Goal: Communication & Community: Answer question/provide support

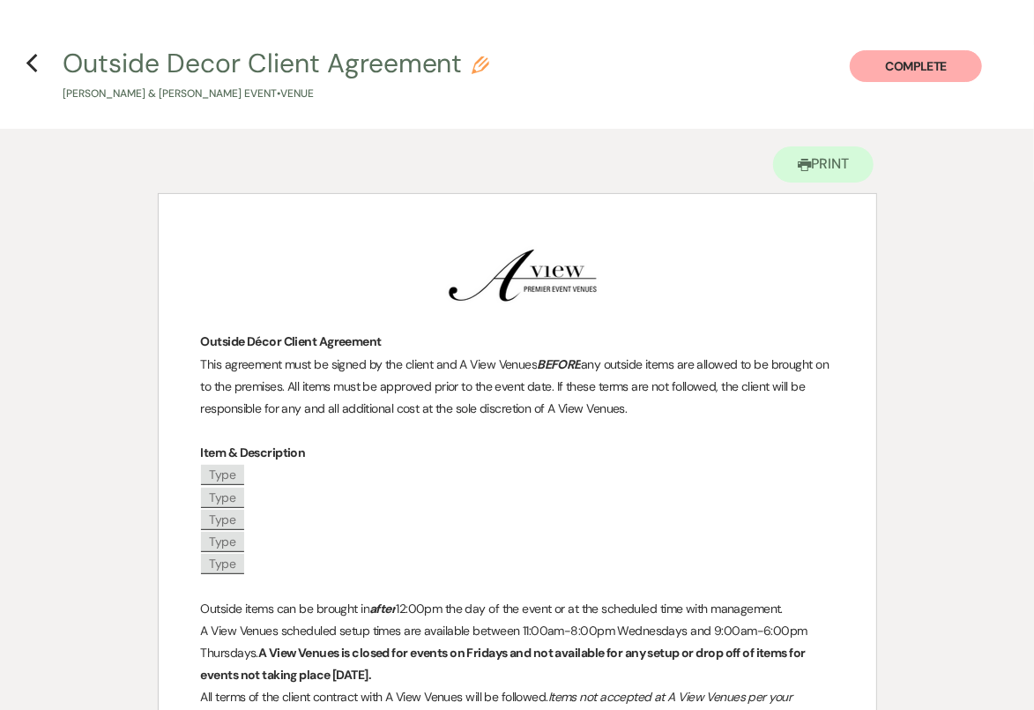
scroll to position [13, 0]
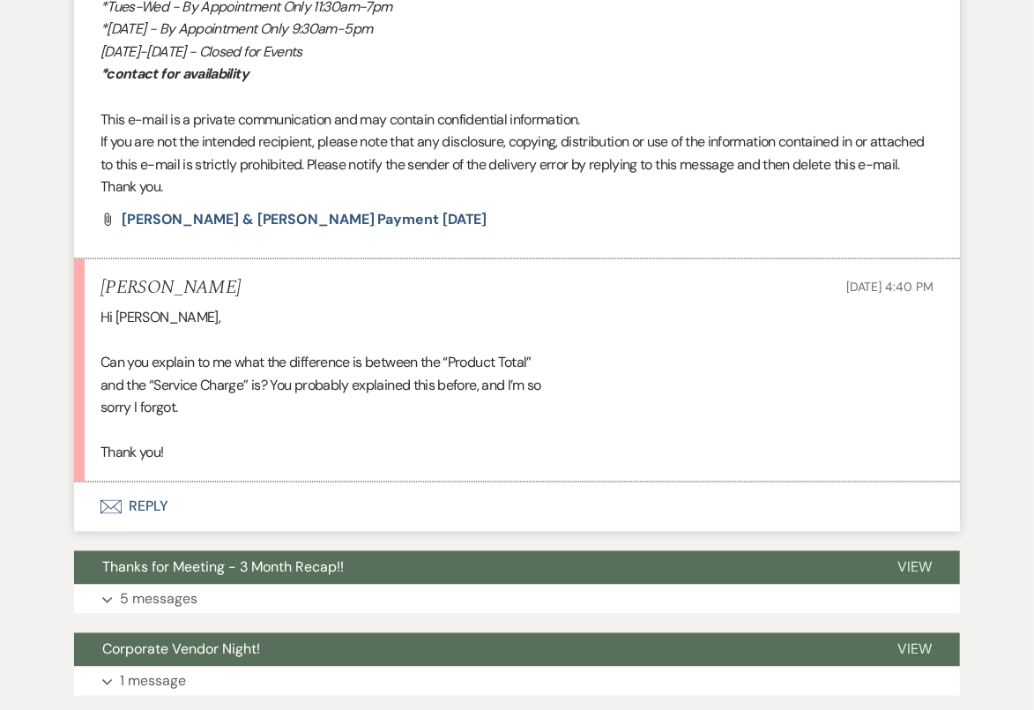
click at [556, 521] on button "Envelope Reply" at bounding box center [517, 506] width 886 height 49
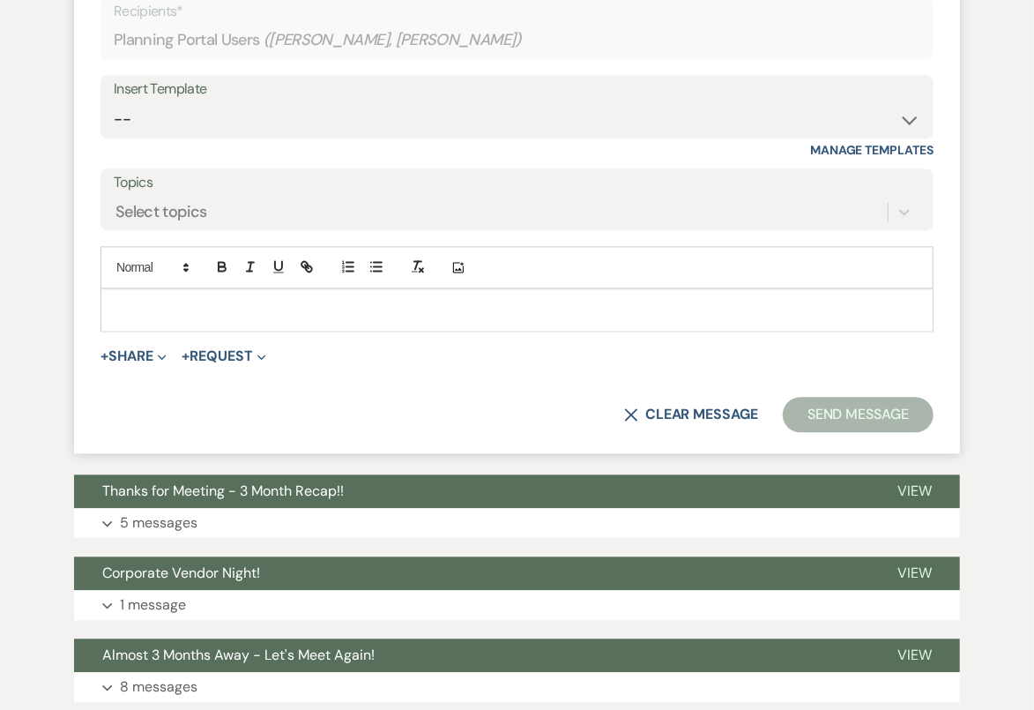
scroll to position [1593, 0]
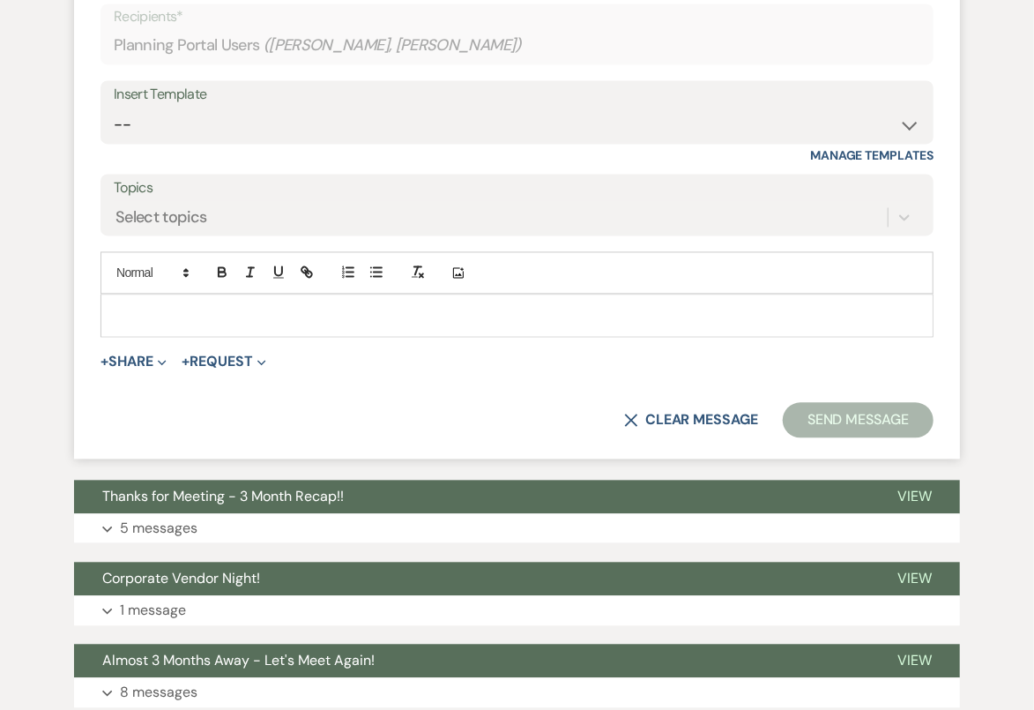
click at [521, 309] on p at bounding box center [517, 314] width 805 height 19
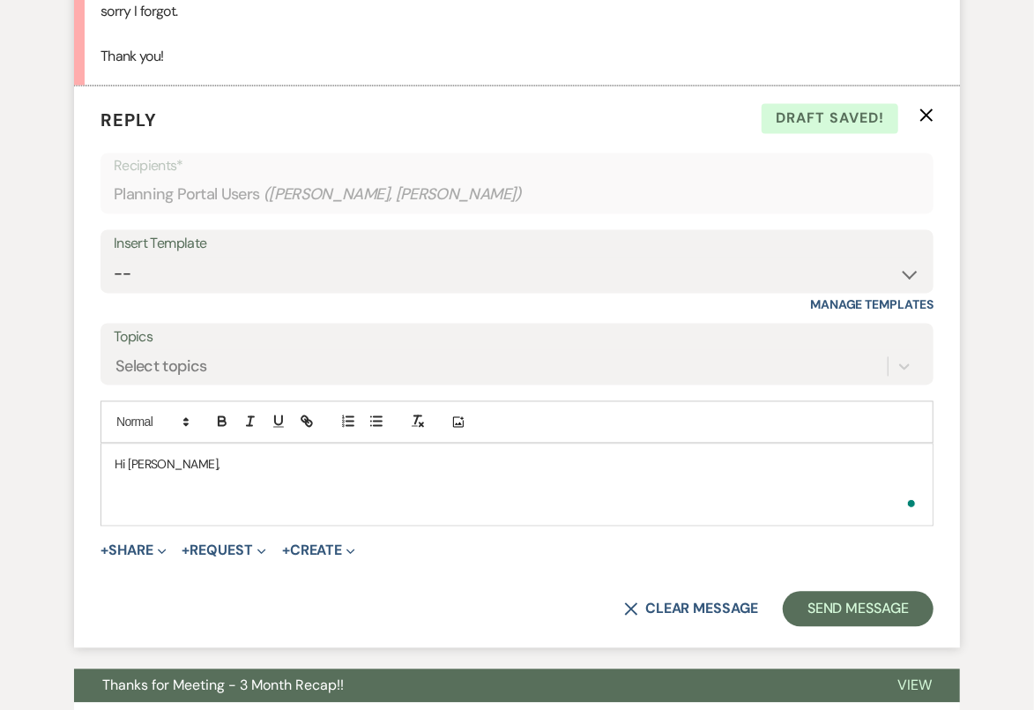
scroll to position [1450, 0]
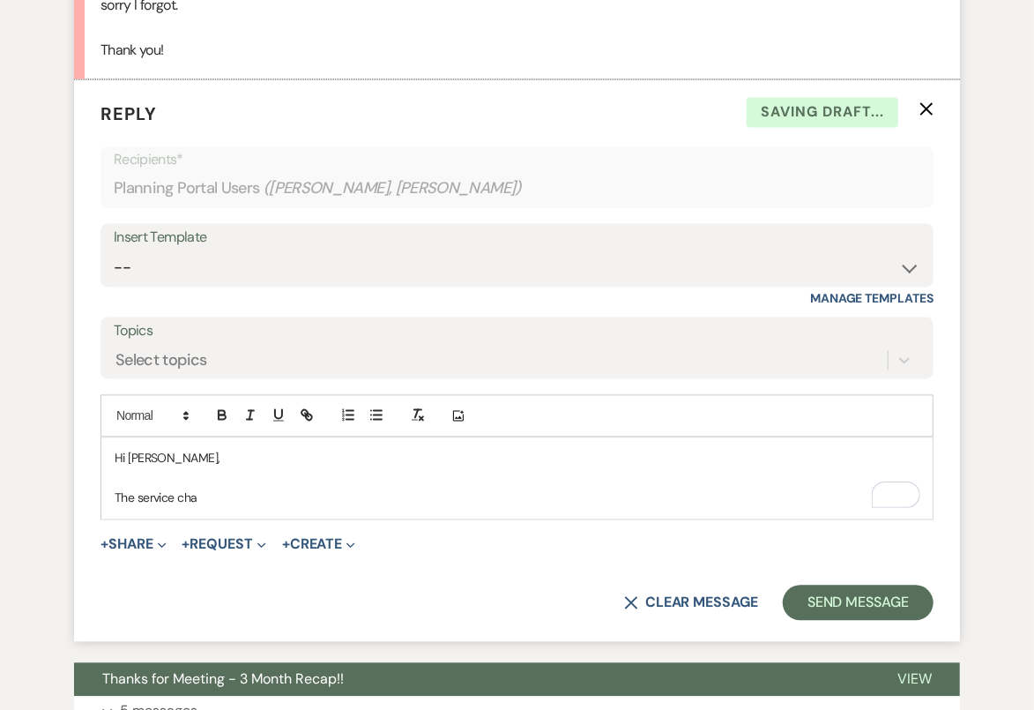
click at [160, 498] on p "The service cha" at bounding box center [517, 497] width 805 height 19
click at [348, 495] on p "There is a 20% service charge on every line utem of the invoice" at bounding box center [517, 497] width 805 height 19
click at [481, 496] on p "There is a 20% service charge on every line item of the invoice" at bounding box center [517, 497] width 805 height 19
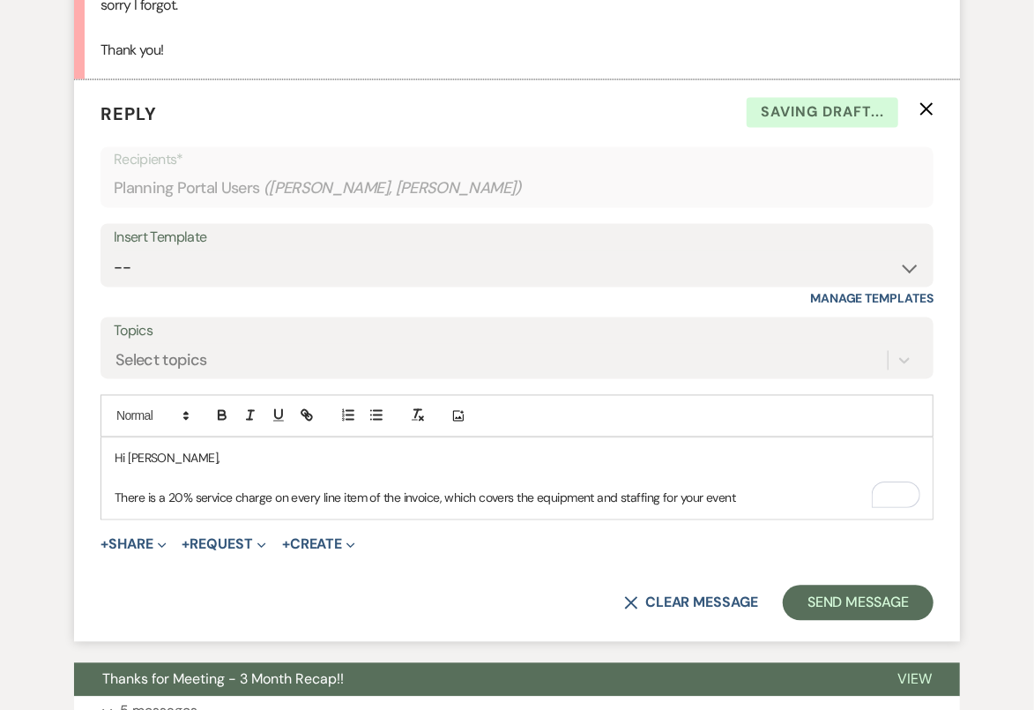
click at [538, 493] on p "There is a 20% service charge on every line item of the invoice, which covers t…" at bounding box center [517, 497] width 805 height 19
click at [810, 493] on p "There is a 20% service charge on every line item of the invoice, which covers t…" at bounding box center [517, 497] width 805 height 19
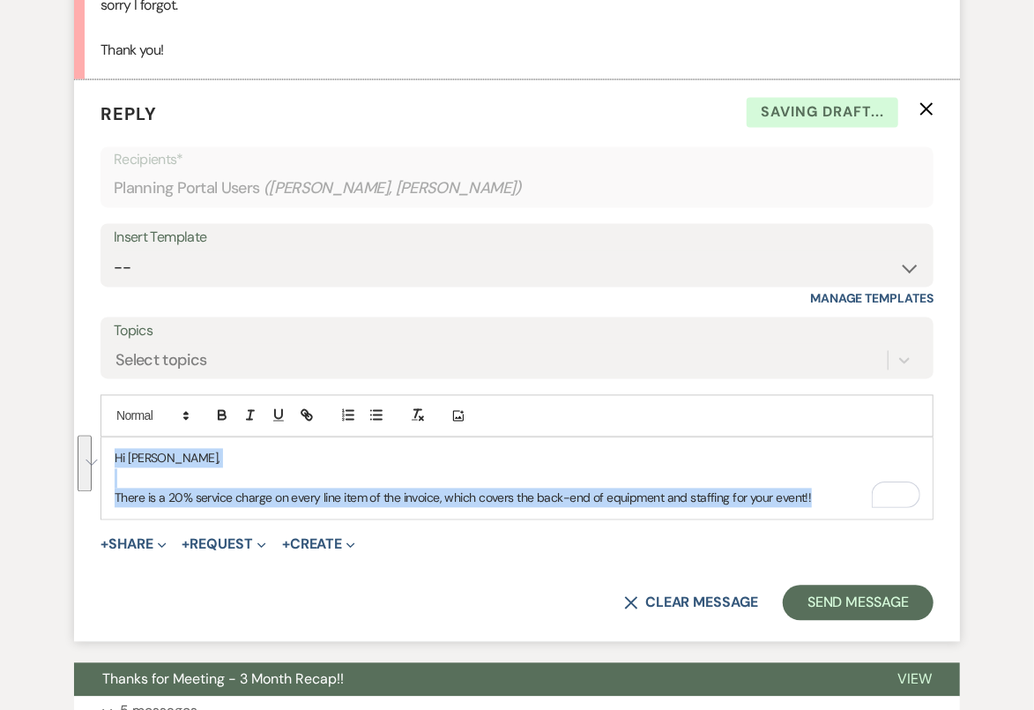
drag, startPoint x: 811, startPoint y: 495, endPoint x: -191, endPoint y: 415, distance: 1005.7
click at [0, 415] on html "Dashboard Manage Venues Expand A View in Fontenelle Hills A View West Shores A …" at bounding box center [517, 365] width 1034 height 3630
copy div "Hi Jonathan, There is a 20% service charge on every line item of the invoice, w…"
click at [403, 265] on select "-- Tour Confirmation Contract (Pre-Booked Leads) Out of office Inquiry Email Al…" at bounding box center [517, 268] width 807 height 34
select select "4142"
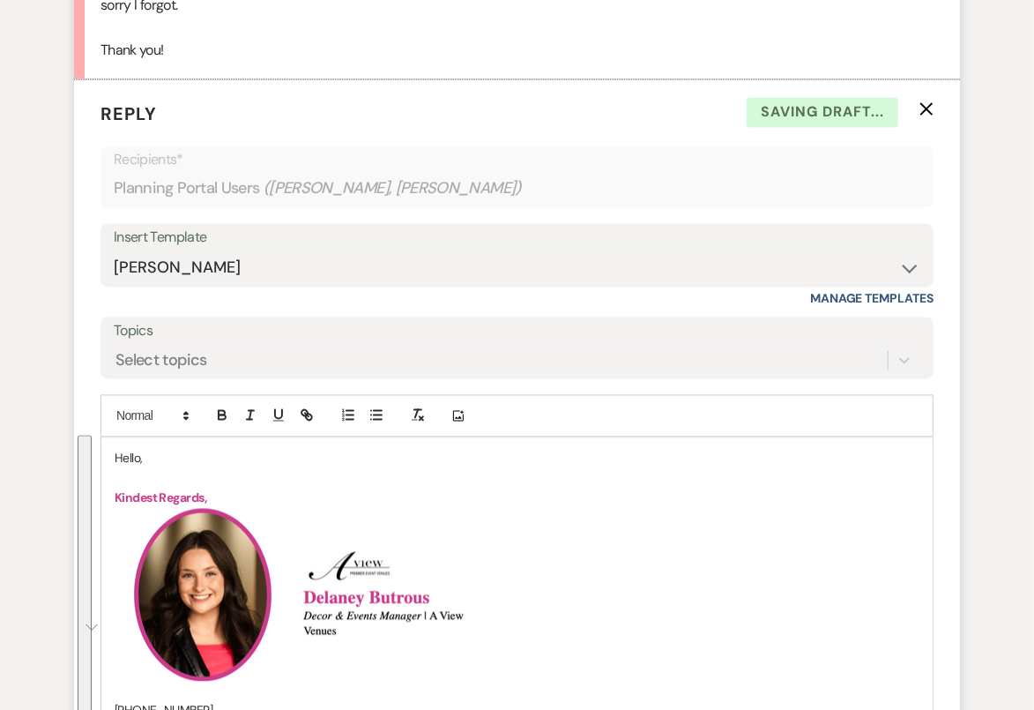
click at [123, 459] on p "Hello," at bounding box center [517, 458] width 805 height 19
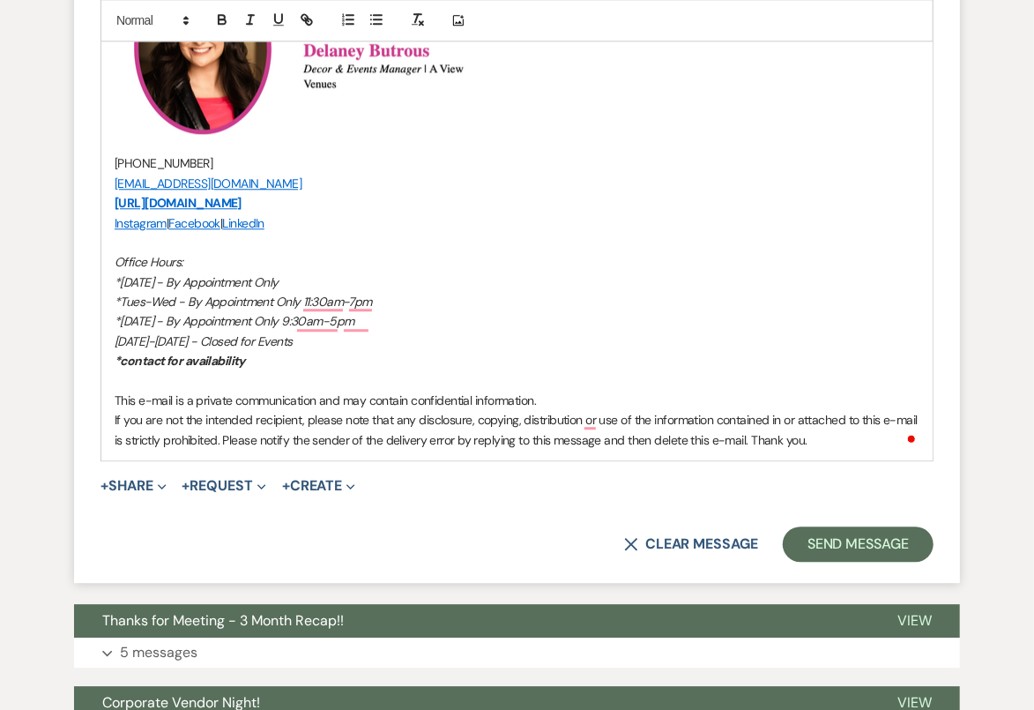
scroll to position [2025, 0]
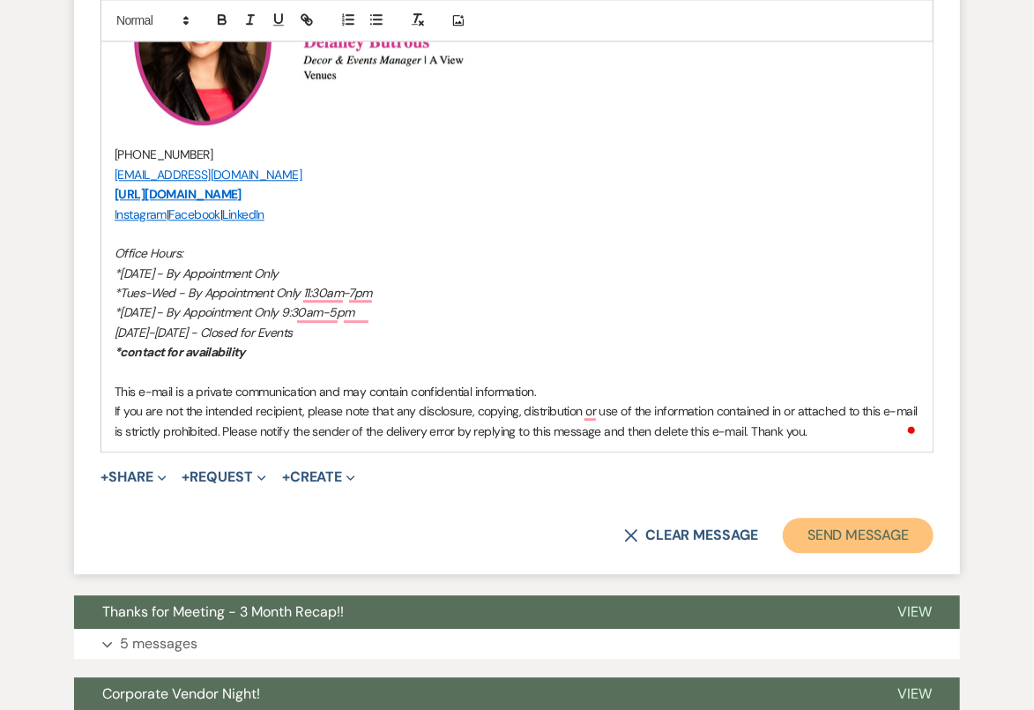
click at [878, 540] on button "Send Message" at bounding box center [858, 535] width 151 height 35
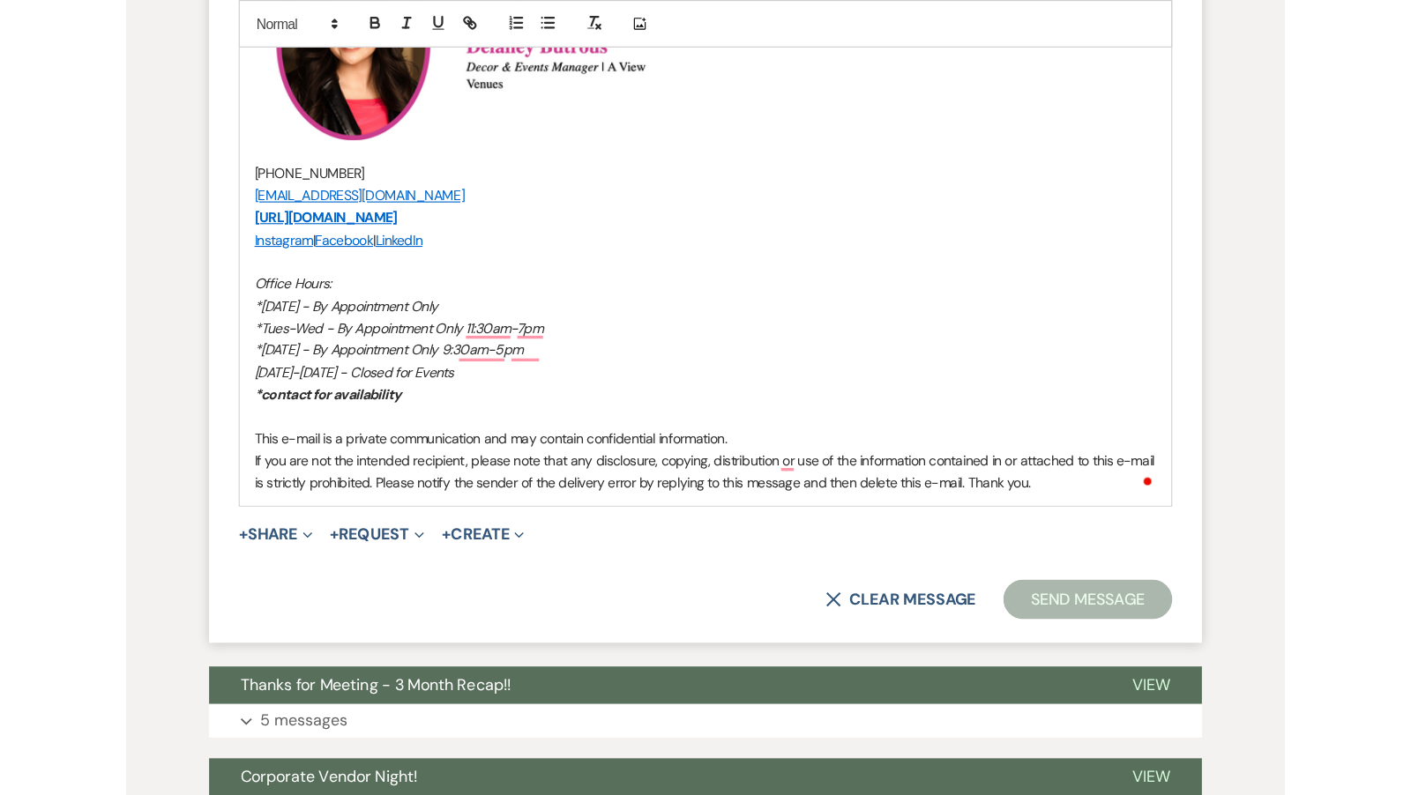
scroll to position [2789, 0]
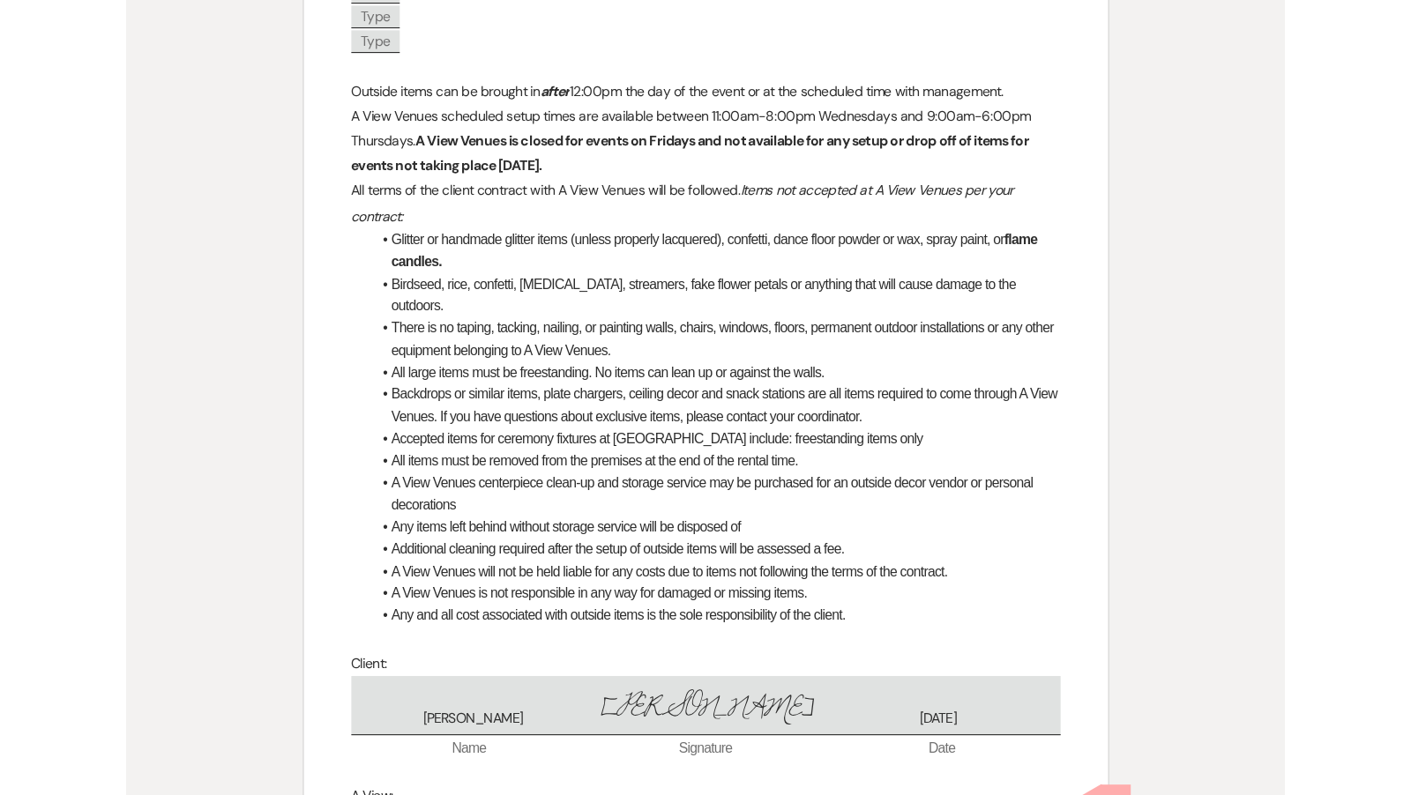
scroll to position [229, 0]
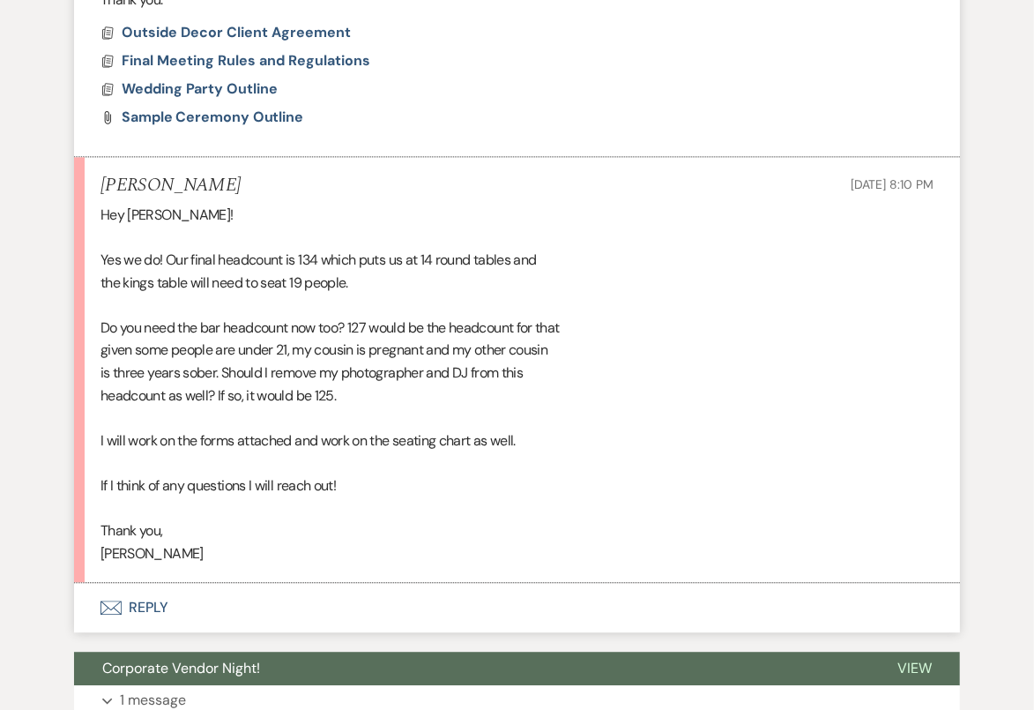
click at [564, 589] on button "Envelope Reply" at bounding box center [517, 607] width 886 height 49
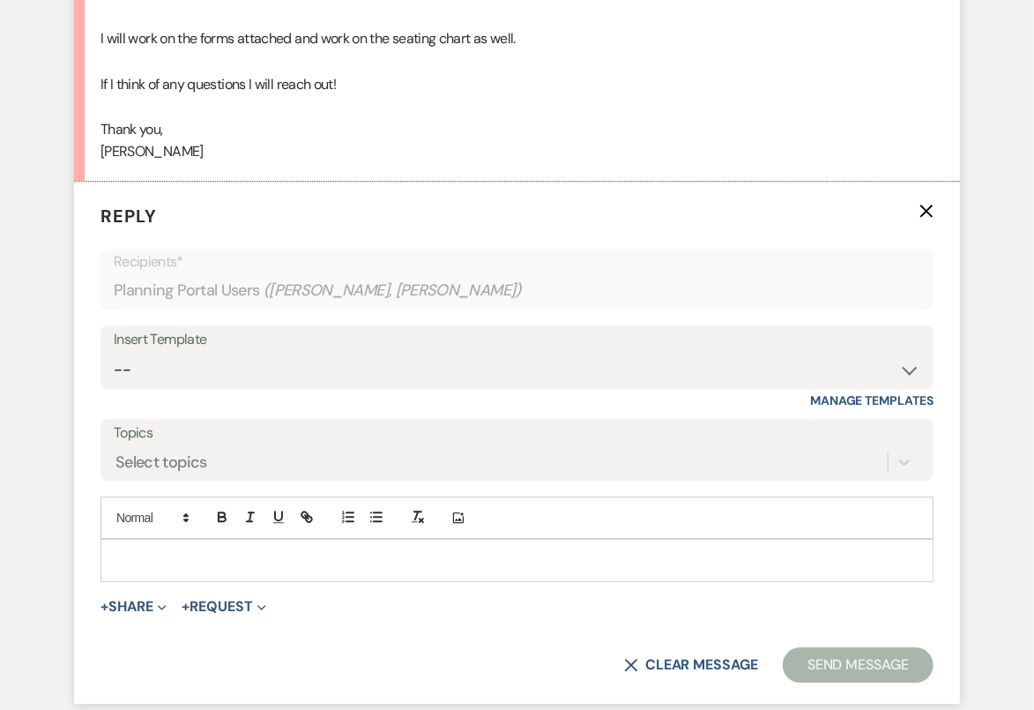
scroll to position [2178, 0]
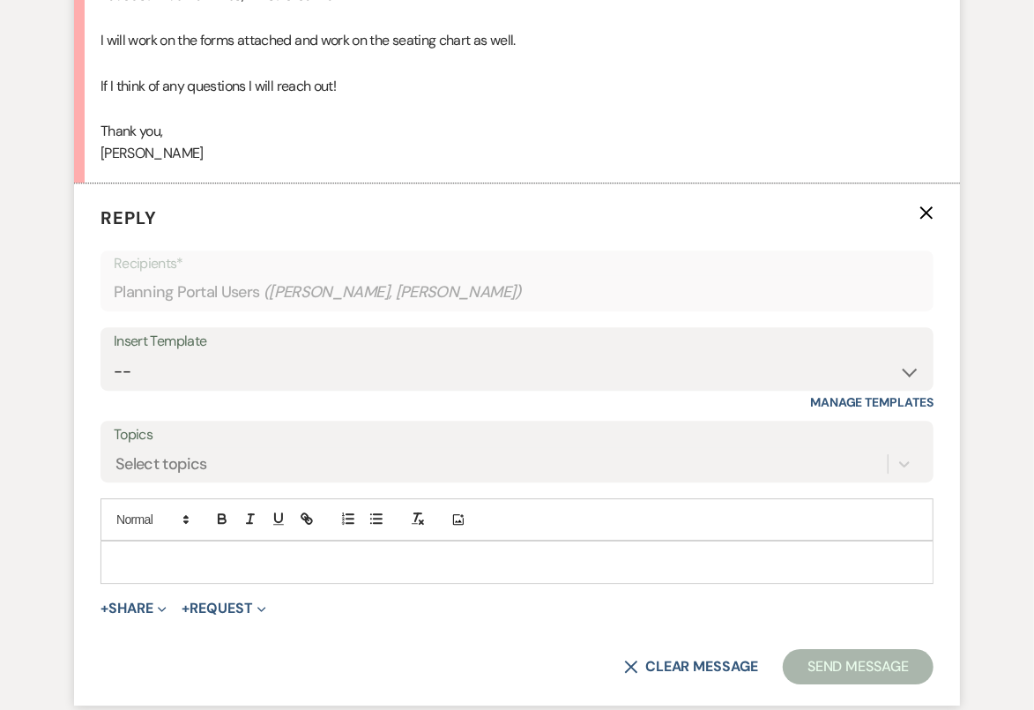
click at [555, 565] on p at bounding box center [517, 561] width 805 height 19
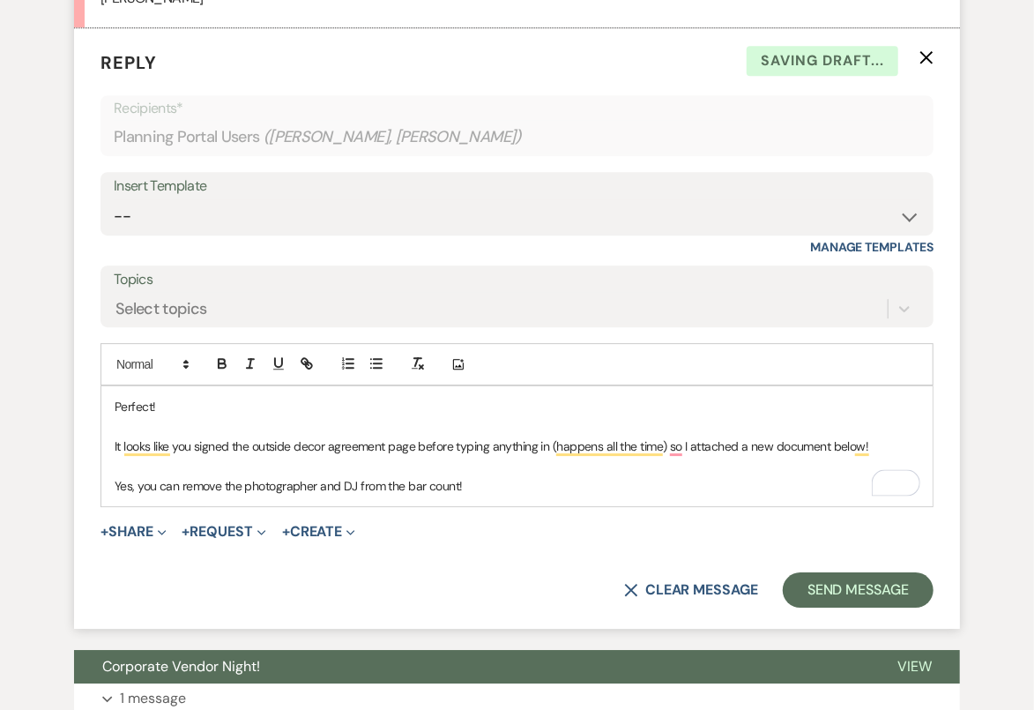
scroll to position [2327, 0]
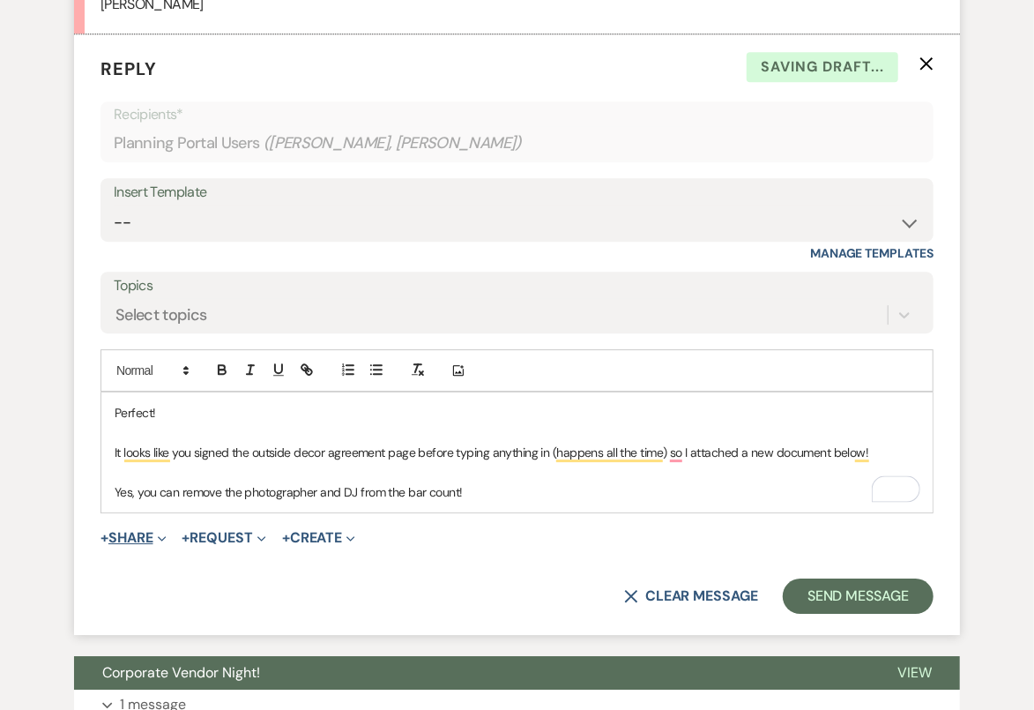
click at [153, 531] on button "+ Share Expand" at bounding box center [134, 538] width 66 height 14
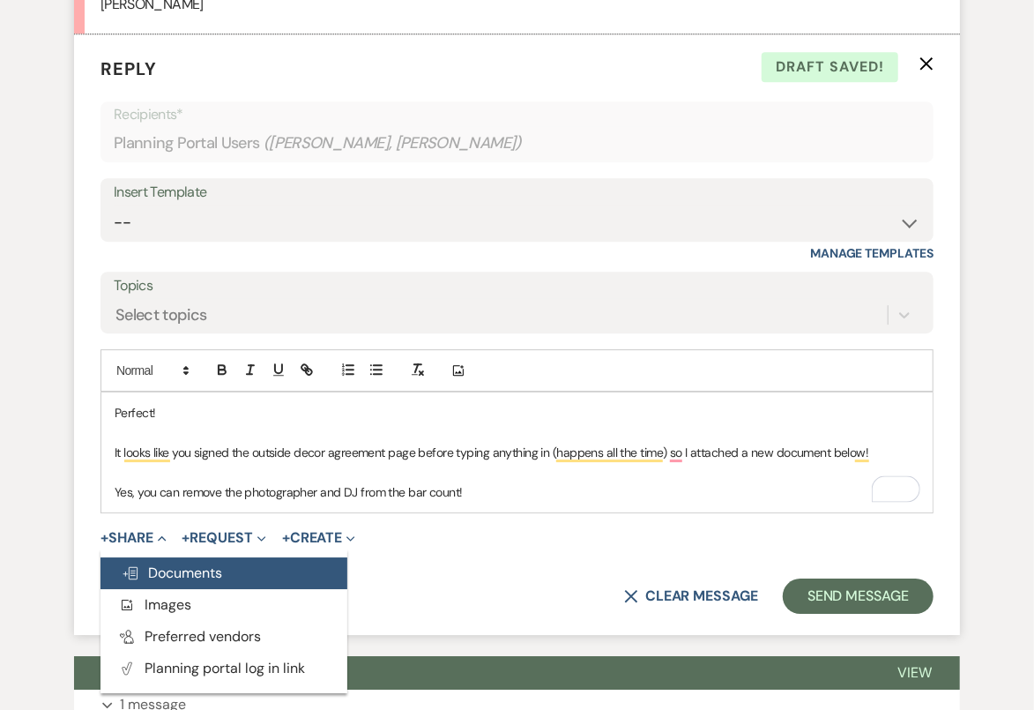
click at [169, 557] on button "Doc Upload Documents" at bounding box center [224, 573] width 247 height 32
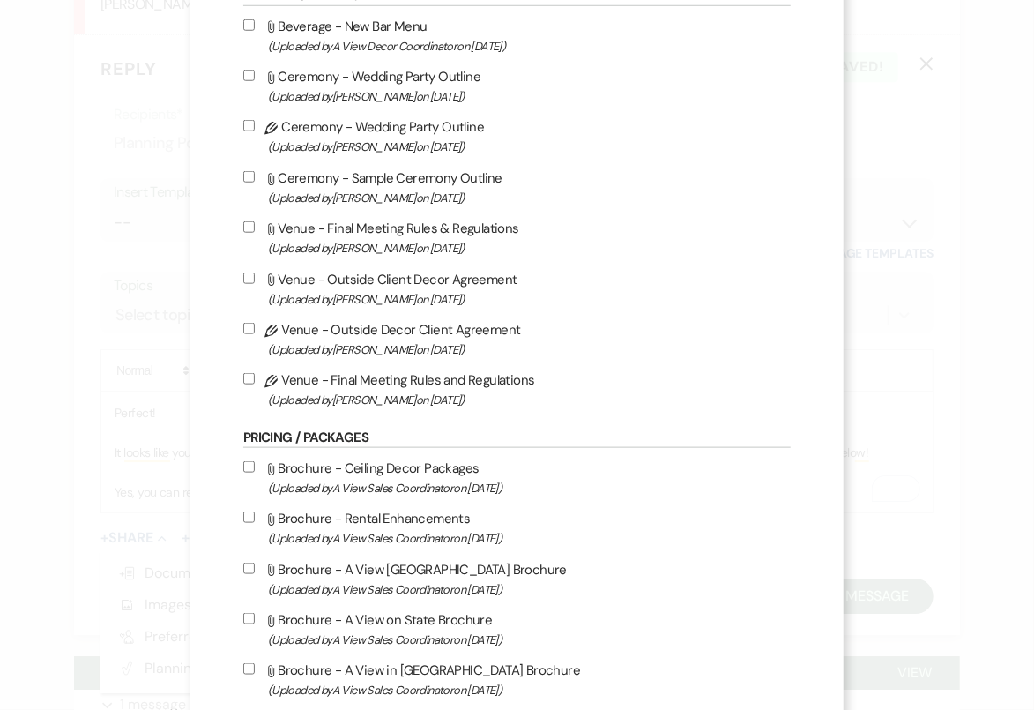
scroll to position [906, 0]
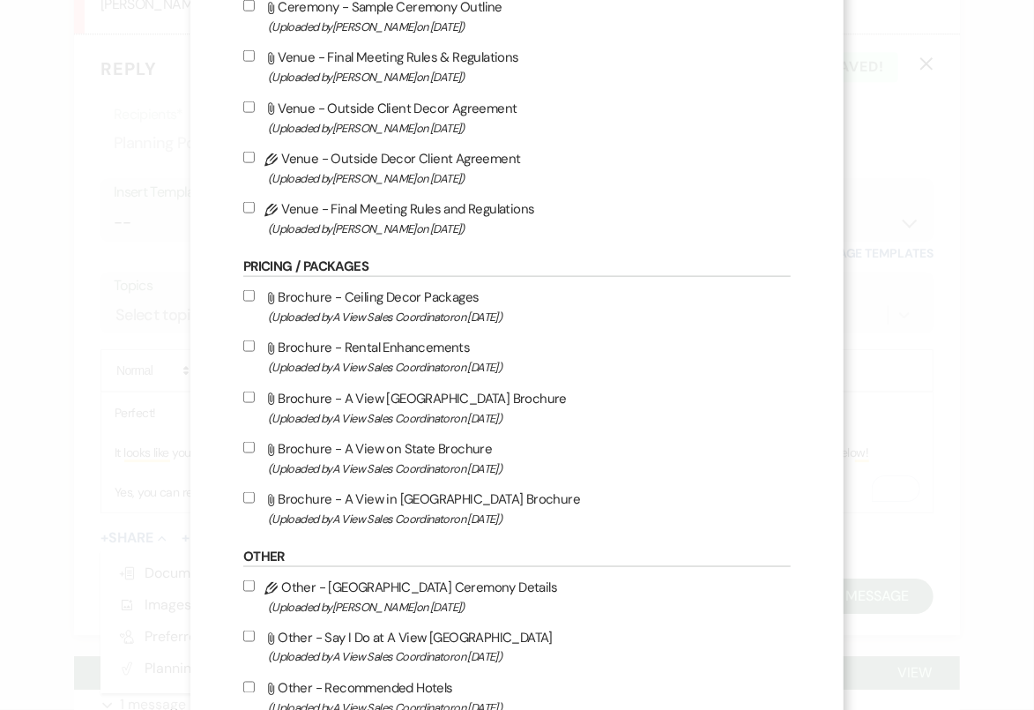
click at [255, 160] on input "Pencil Venue - Outside Decor Client Agreement (Uploaded by Britney McLaughlin o…" at bounding box center [248, 157] width 11 height 11
checkbox input "true"
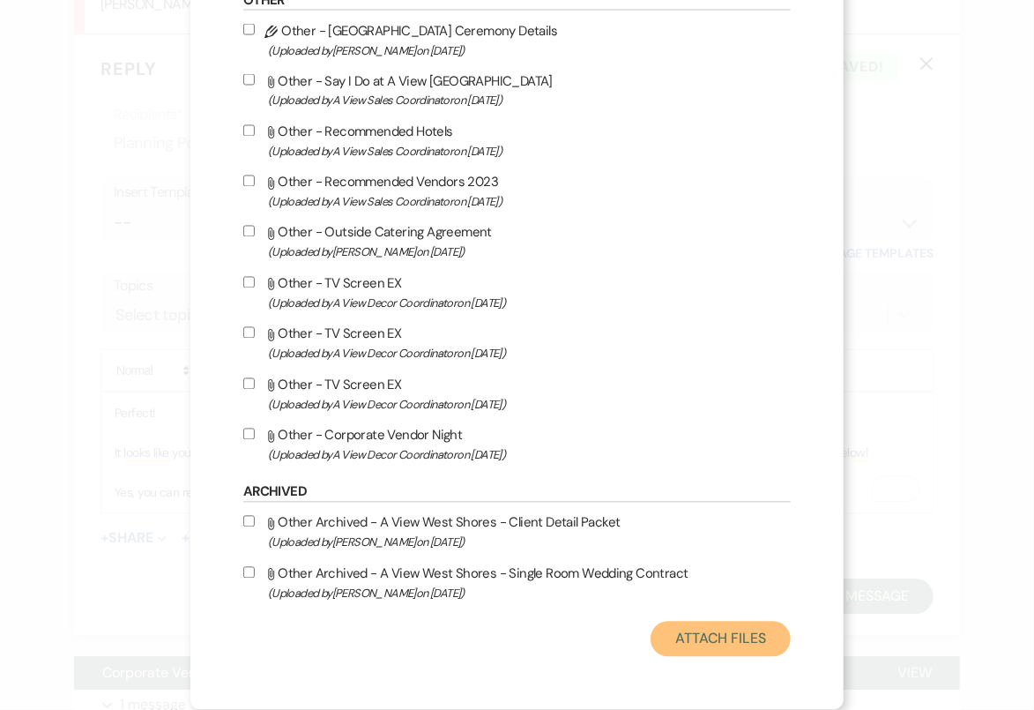
click at [700, 645] on button "Attach Files" at bounding box center [721, 639] width 140 height 35
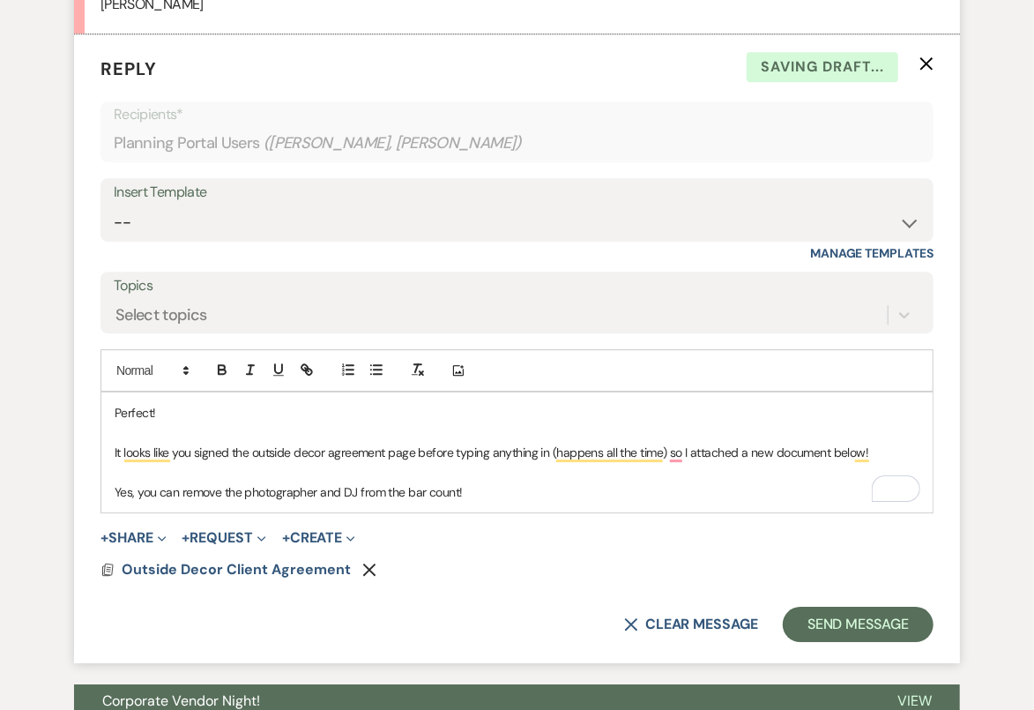
drag, startPoint x: 511, startPoint y: 490, endPoint x: 63, endPoint y: 365, distance: 465.9
copy div "Perfect! It looks like you signed the outside decor agreement page before typin…"
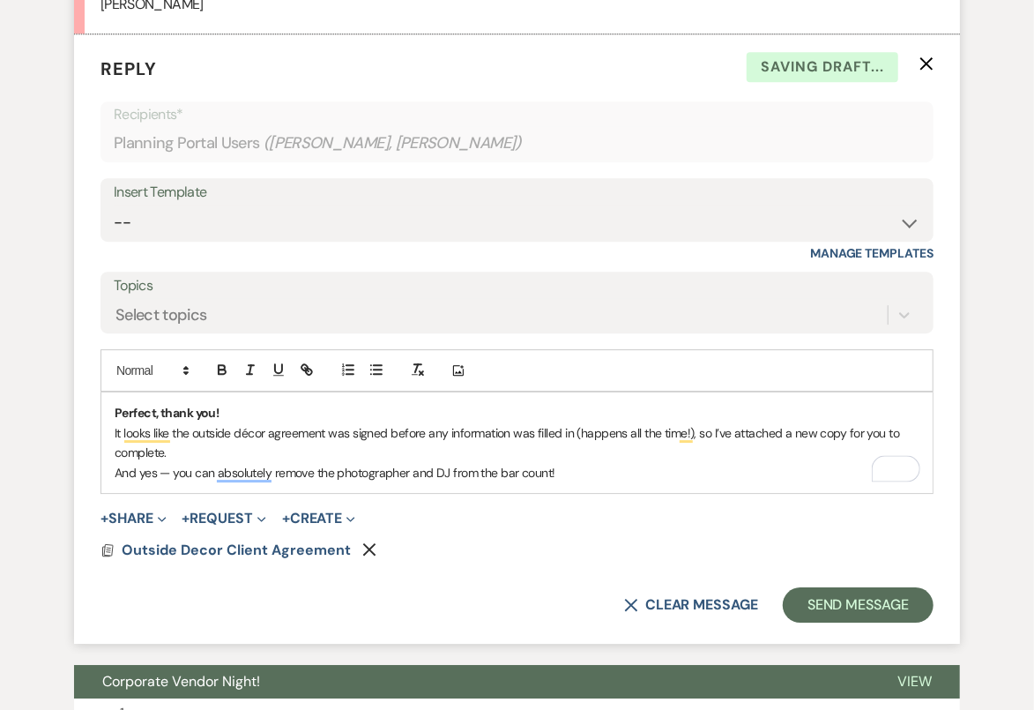
click at [249, 411] on p "Perfect, thank you!" at bounding box center [517, 412] width 805 height 19
drag, startPoint x: 249, startPoint y: 411, endPoint x: 153, endPoint y: 408, distance: 95.3
click at [155, 410] on p "Perfect, thank you!" at bounding box center [517, 412] width 805 height 19
drag, startPoint x: 200, startPoint y: 402, endPoint x: 100, endPoint y: 399, distance: 100.6
click at [101, 399] on div "Perfect! ﻿ It looks like the outside décor agreement was signed before any info…" at bounding box center [517, 442] width 833 height 102
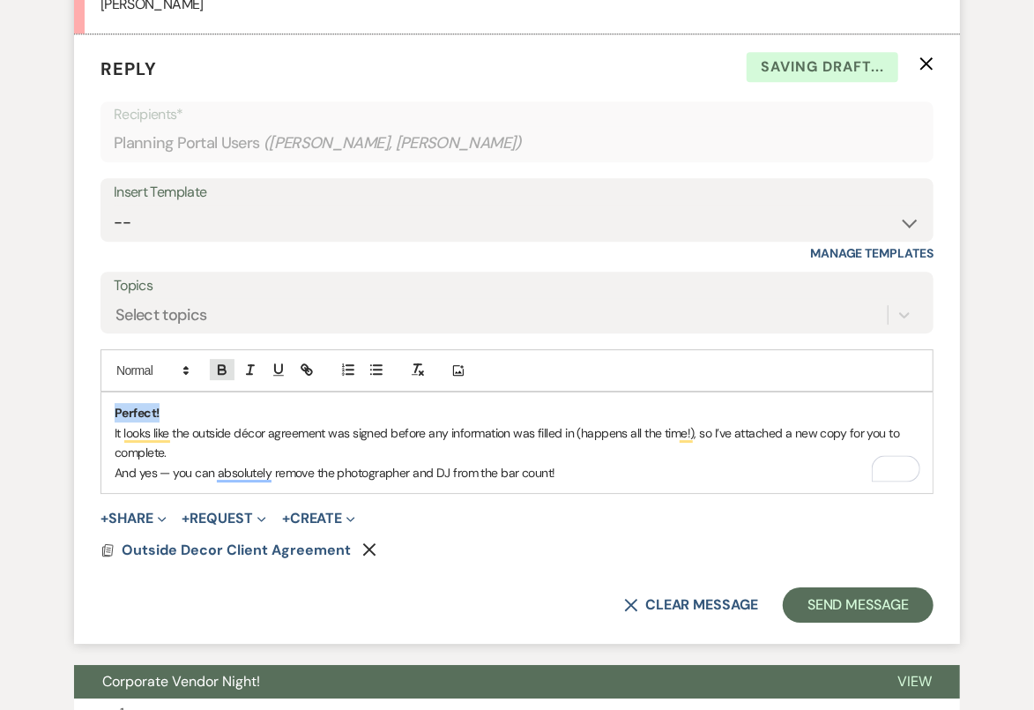
click at [220, 362] on icon "button" at bounding box center [222, 370] width 16 height 16
click at [183, 406] on p "Perfect!" at bounding box center [517, 412] width 805 height 19
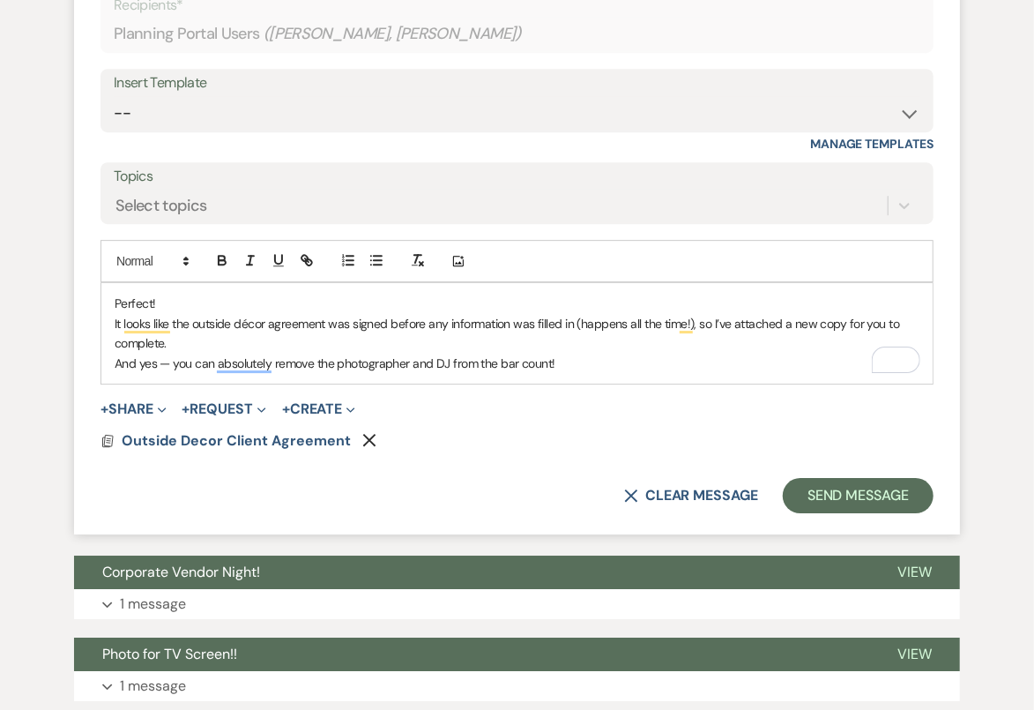
scroll to position [2467, 0]
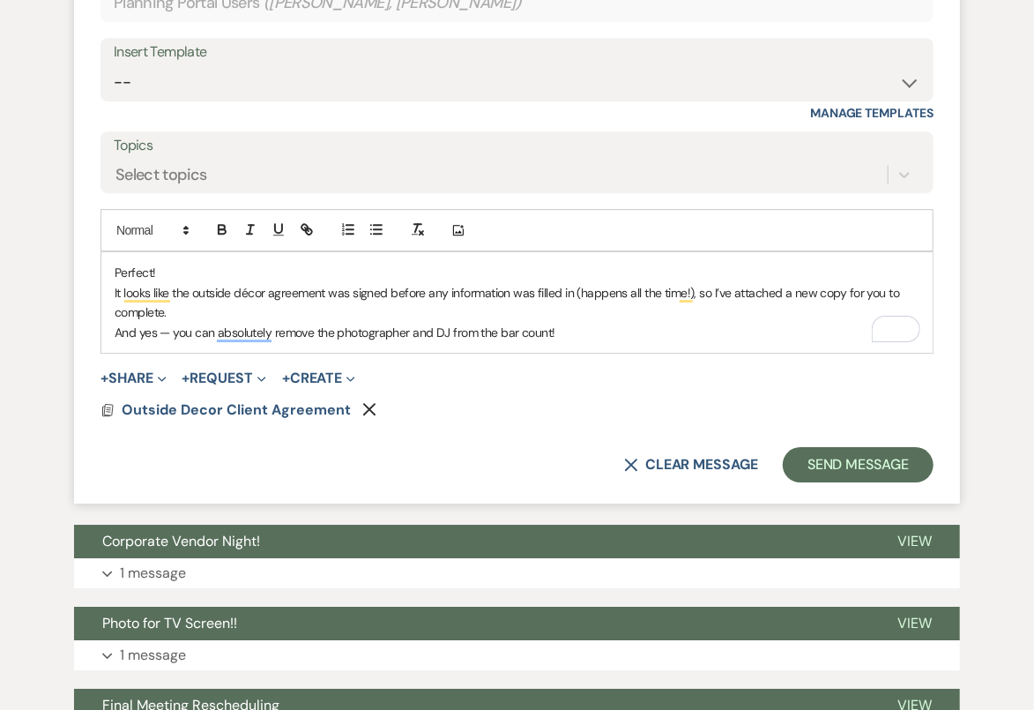
click at [197, 309] on p "It looks like the outside décor agreement was signed before any information was…" at bounding box center [517, 303] width 805 height 40
click at [109, 286] on div "Perfect! It looks like the outside décor agreement was signed before any inform…" at bounding box center [516, 302] width 831 height 101
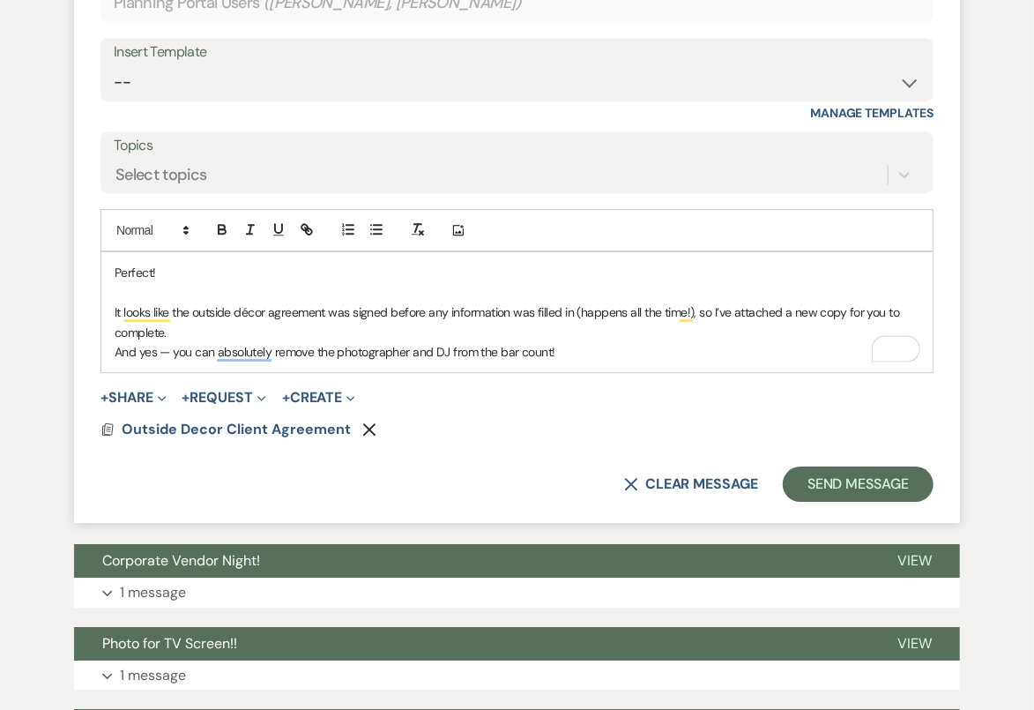
click at [205, 328] on p "It looks like the outside décor agreement was signed before any information was…" at bounding box center [517, 322] width 805 height 40
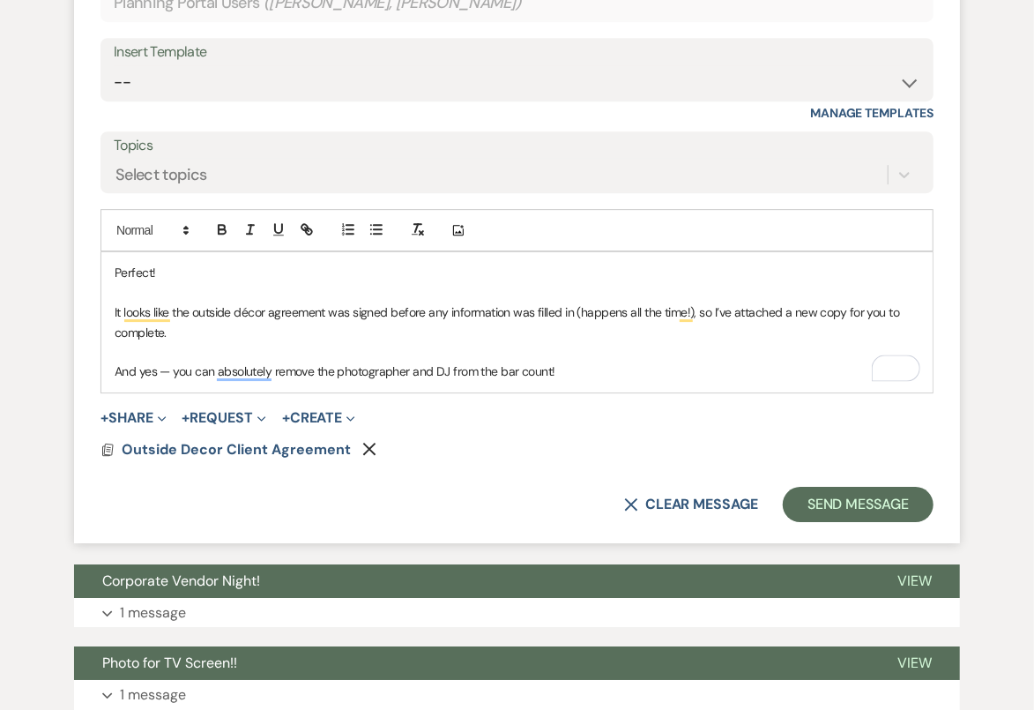
click at [115, 366] on p "And yes — you can absolutely remove the photographer and DJ from the bar count!" at bounding box center [517, 371] width 805 height 19
click at [739, 369] on p "And yes — you can absolutely remove the photographer and DJ from the bar count!" at bounding box center [517, 371] width 805 height 19
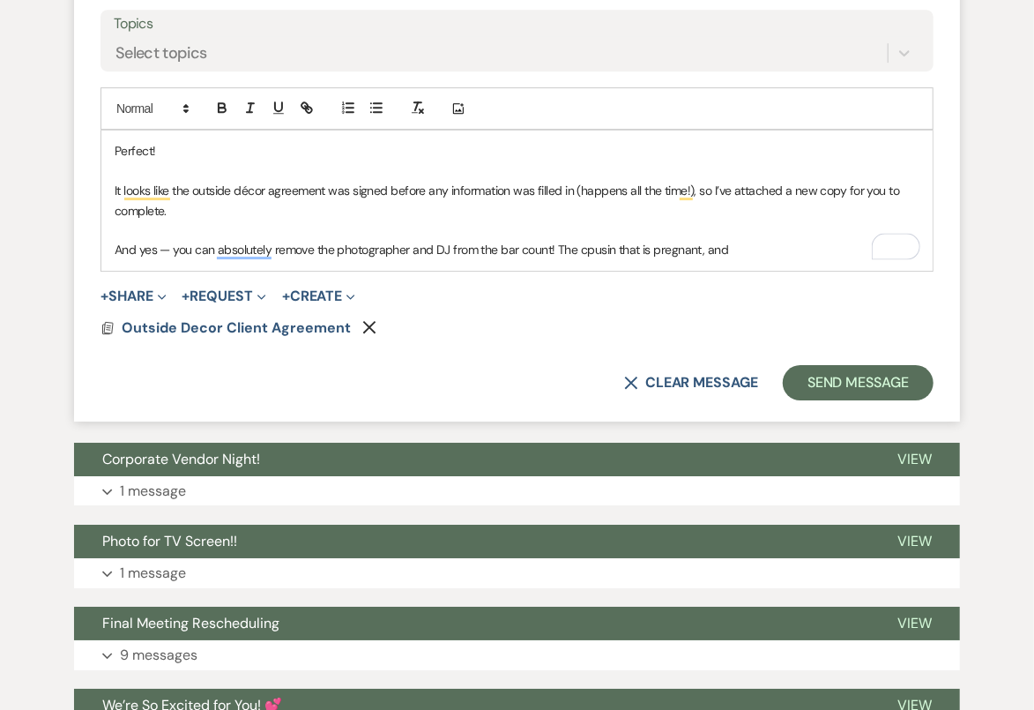
scroll to position [2616, 0]
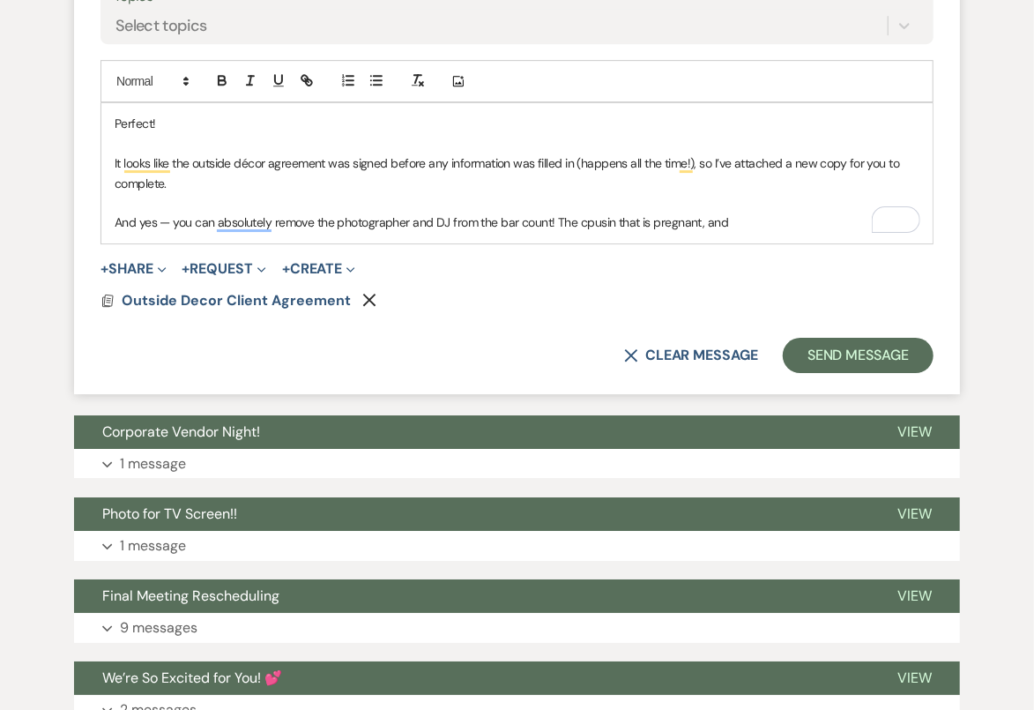
click at [591, 220] on p "And yes — you can absolutely remove the photographer and DJ from the bar count!…" at bounding box center [517, 221] width 805 height 19
click at [753, 215] on p "And yes — you can absolutely remove the photographer and DJ from the bar count!…" at bounding box center [517, 221] width 805 height 19
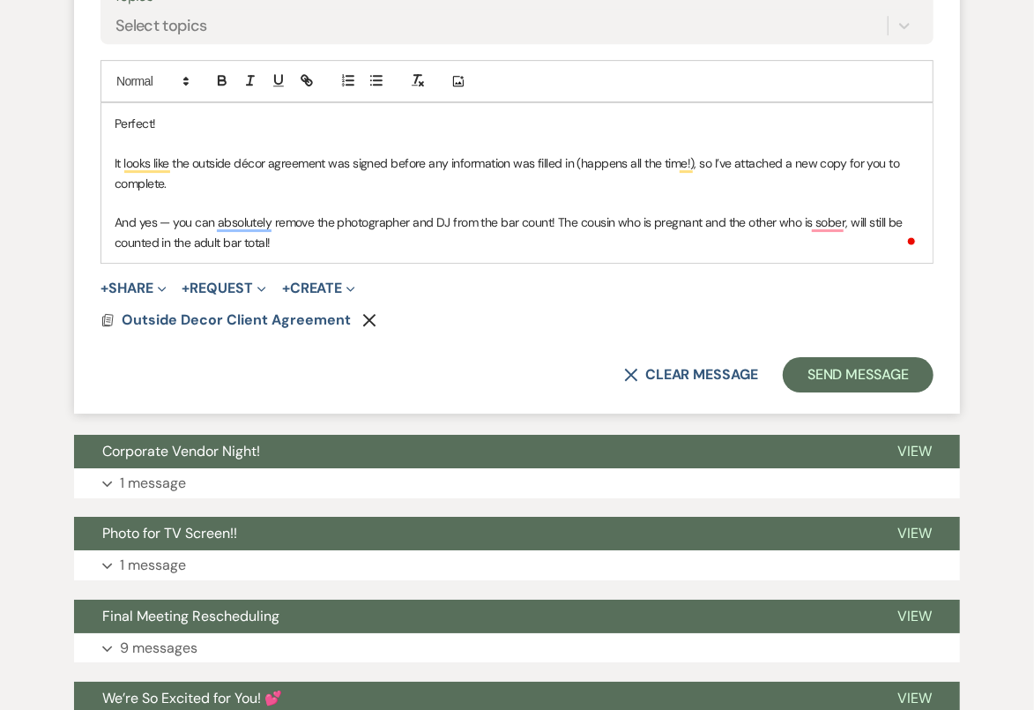
click at [678, 245] on p "And yes — you can absolutely remove the photographer and DJ from the bar count!…" at bounding box center [517, 232] width 805 height 40
click at [817, 247] on p "And yes — you can absolutely remove the photographer and DJ from the bar count!…" at bounding box center [517, 232] width 805 height 40
click at [274, 218] on p "And yes — you can absolutely remove the photographer and DJ from the bar count!…" at bounding box center [517, 232] width 805 height 40
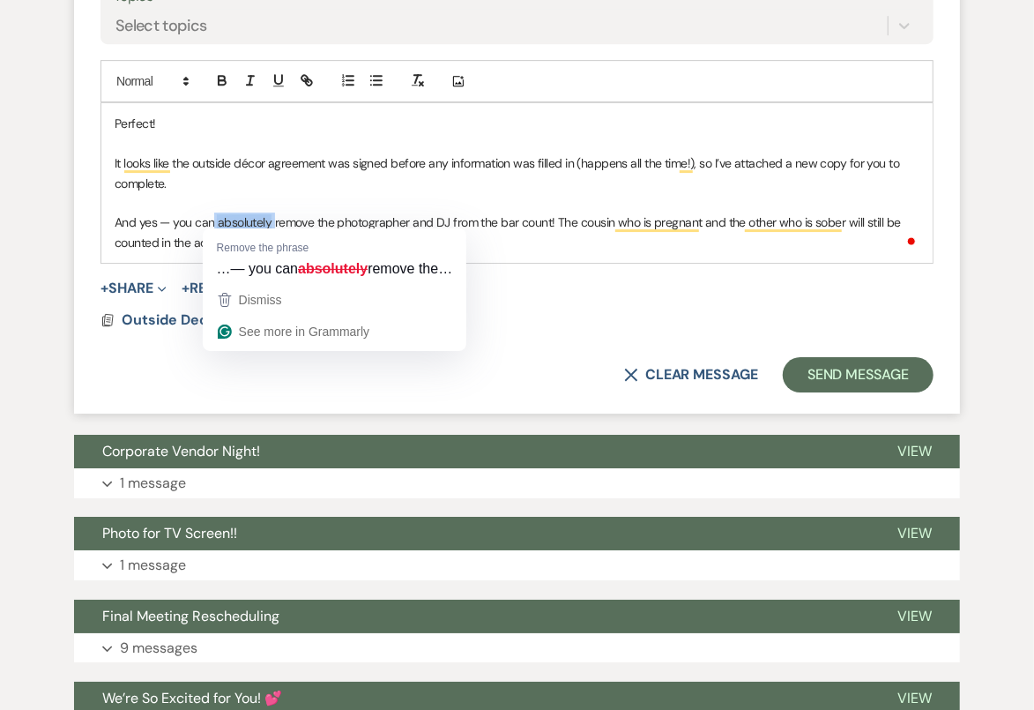
drag, startPoint x: 274, startPoint y: 218, endPoint x: 214, endPoint y: 215, distance: 60.0
click at [214, 215] on p "And yes — you can absolutely remove the photographer and DJ from the bar count!…" at bounding box center [517, 232] width 805 height 40
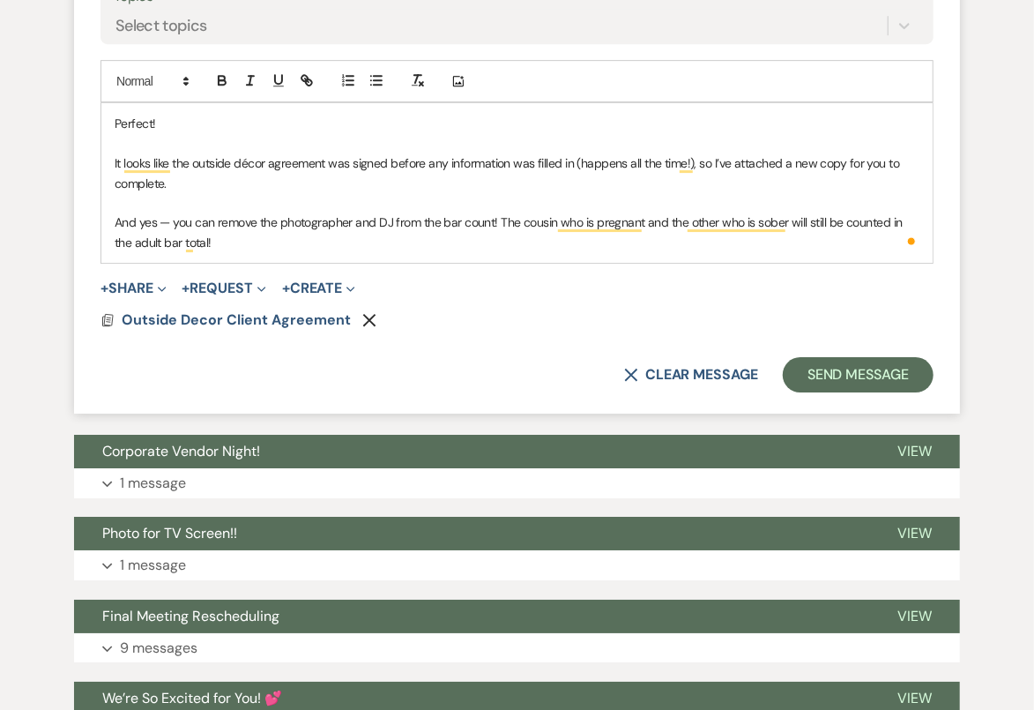
click at [302, 240] on p "And yes — you can remove the photographer and DJ from the bar count! The cousin…" at bounding box center [517, 232] width 805 height 40
drag, startPoint x: 351, startPoint y: 244, endPoint x: 112, endPoint y: 106, distance: 276.2
click at [112, 106] on div "Perfect! It looks like the outside décor agreement was signed before any inform…" at bounding box center [516, 183] width 831 height 160
copy div "Perfect! It looks like the outside décor agreement was signed before any inform…"
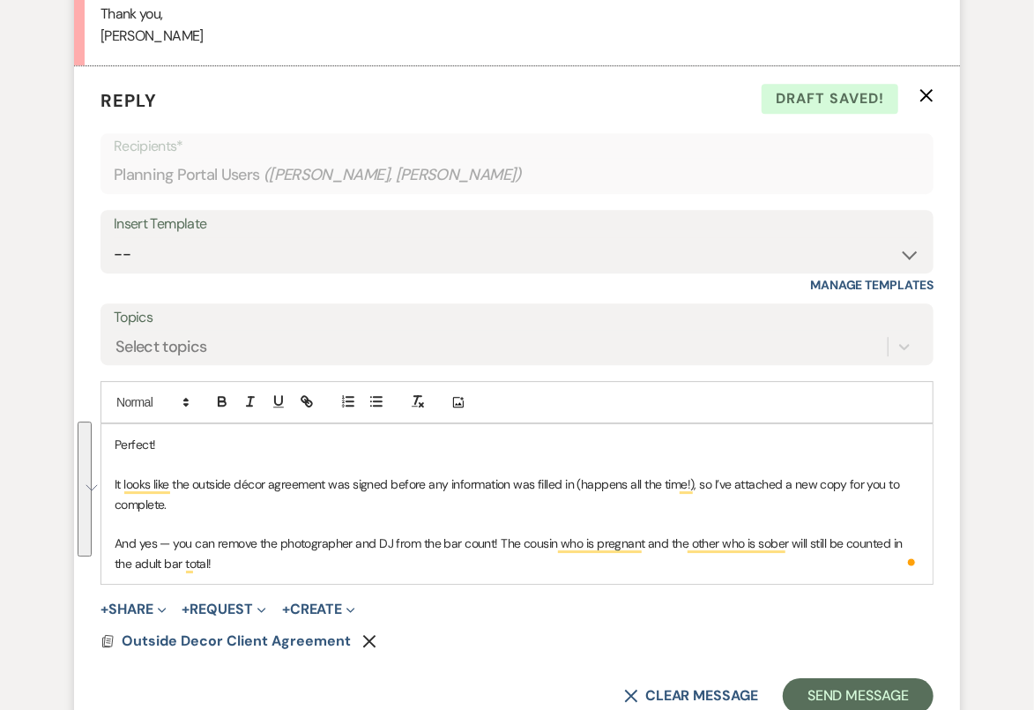
scroll to position [2246, 0]
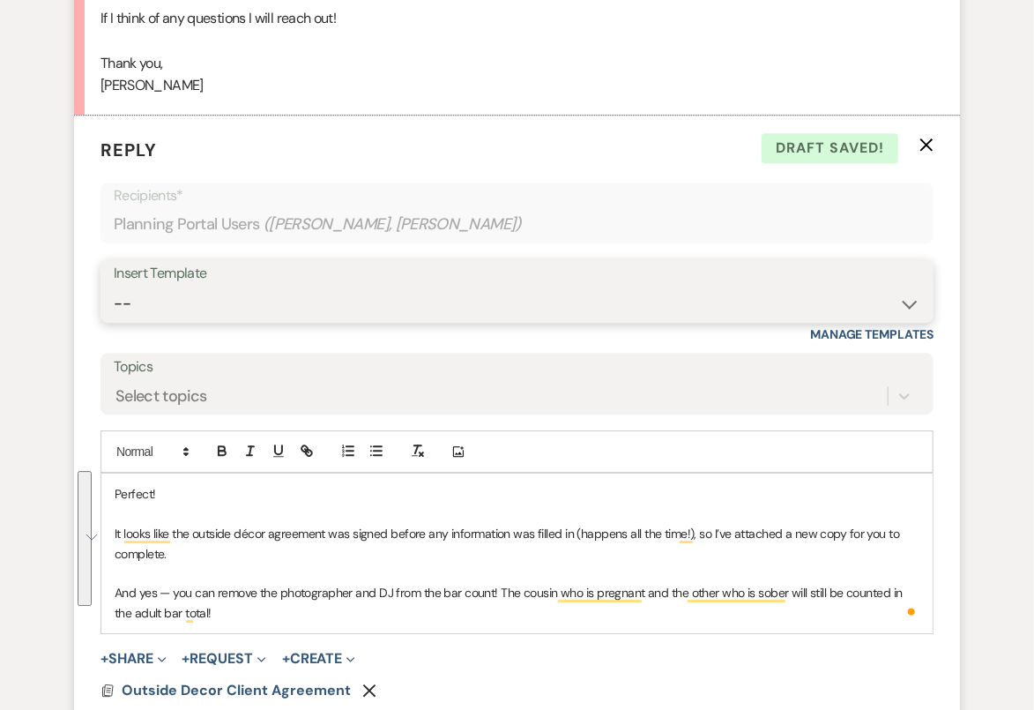
click at [205, 306] on select "-- Tour Confirmation Contract (Pre-Booked Leads) Out of office Inquiry Email Al…" at bounding box center [517, 304] width 807 height 34
select select "4160"
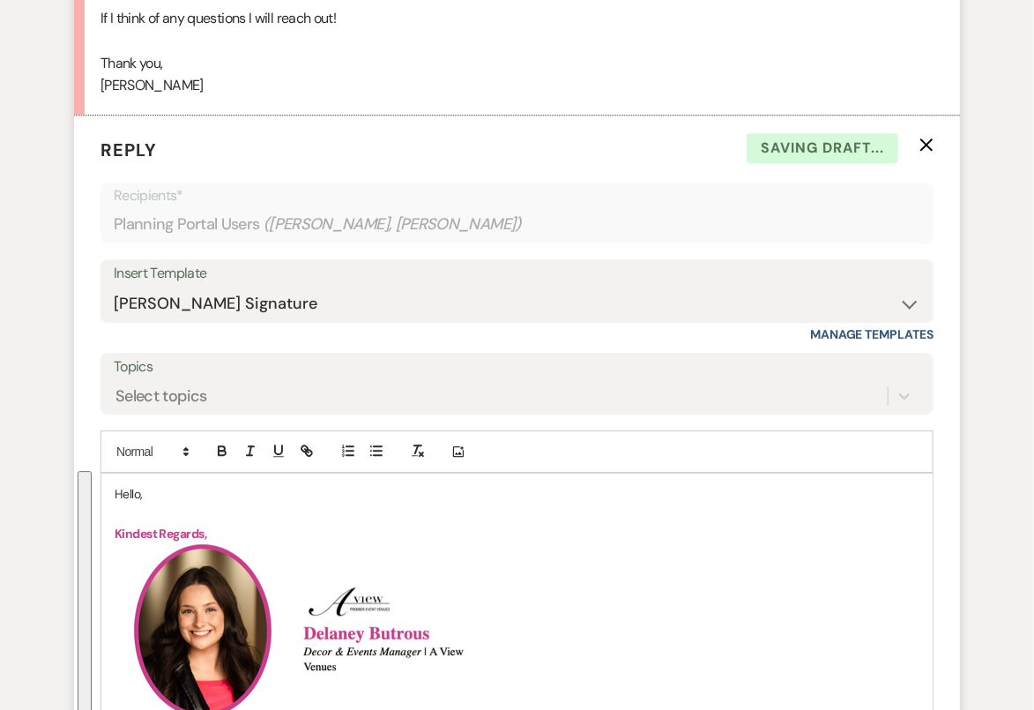
click at [123, 487] on p "Hello," at bounding box center [517, 493] width 805 height 19
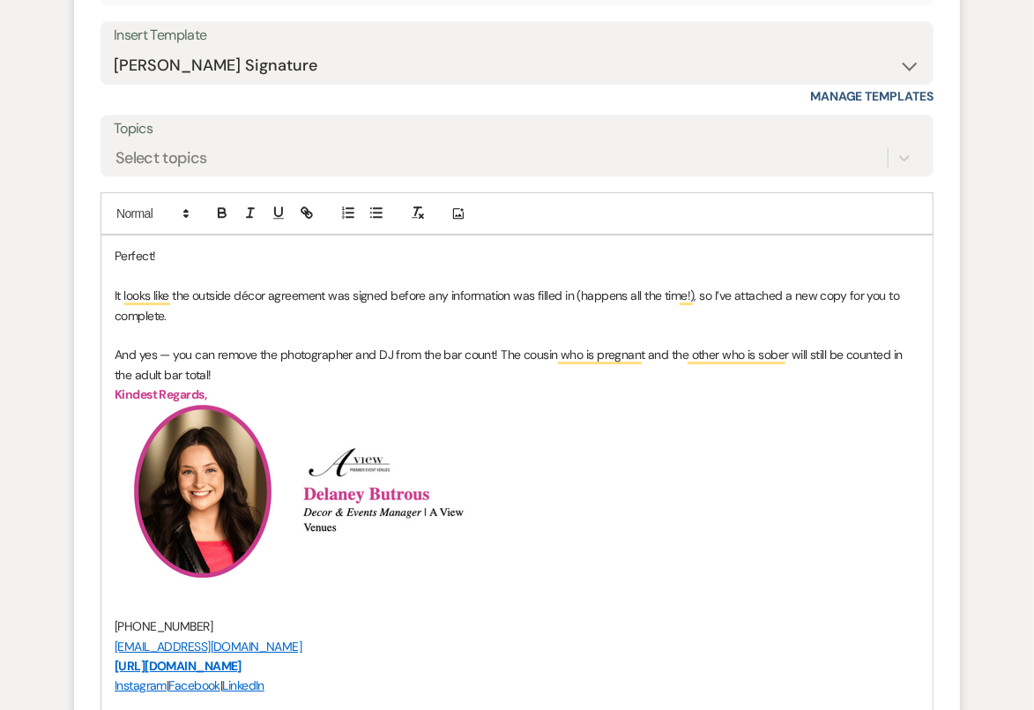
scroll to position [2855, 0]
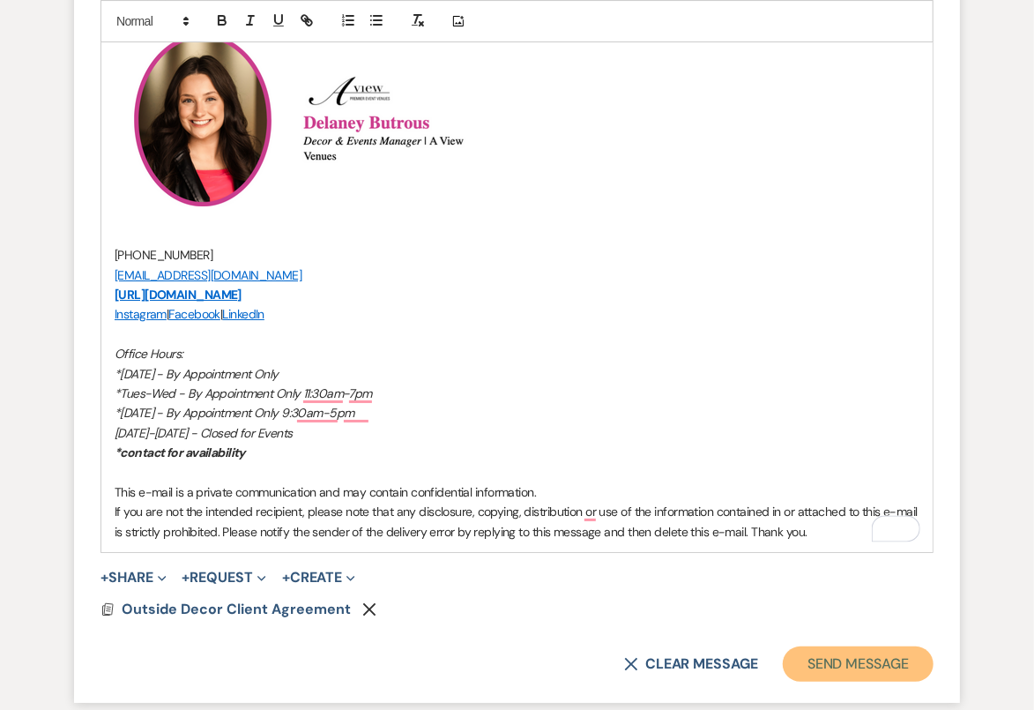
click at [870, 660] on button "Send Message" at bounding box center [858, 663] width 151 height 35
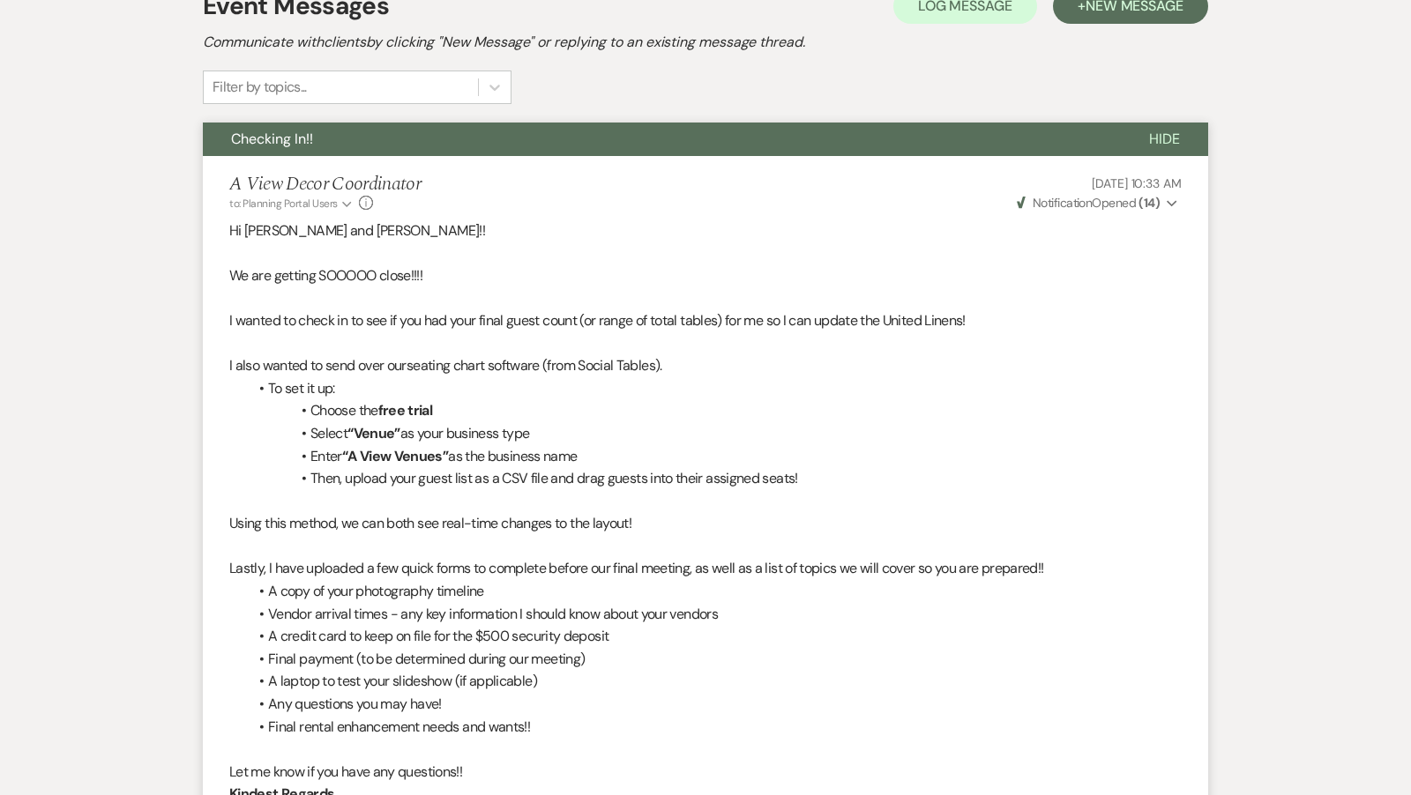
scroll to position [0, 0]
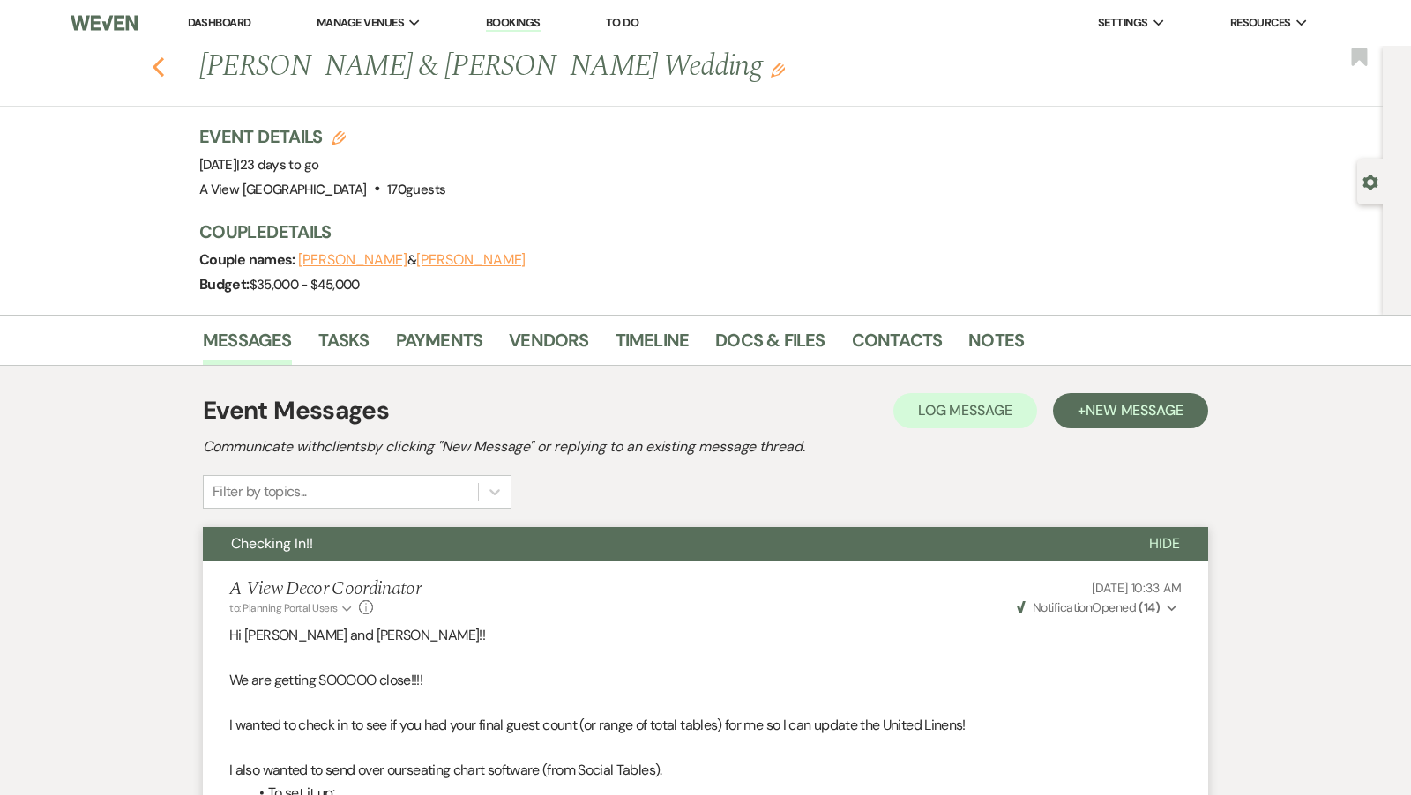
click at [160, 64] on icon "Previous" at bounding box center [158, 66] width 13 height 21
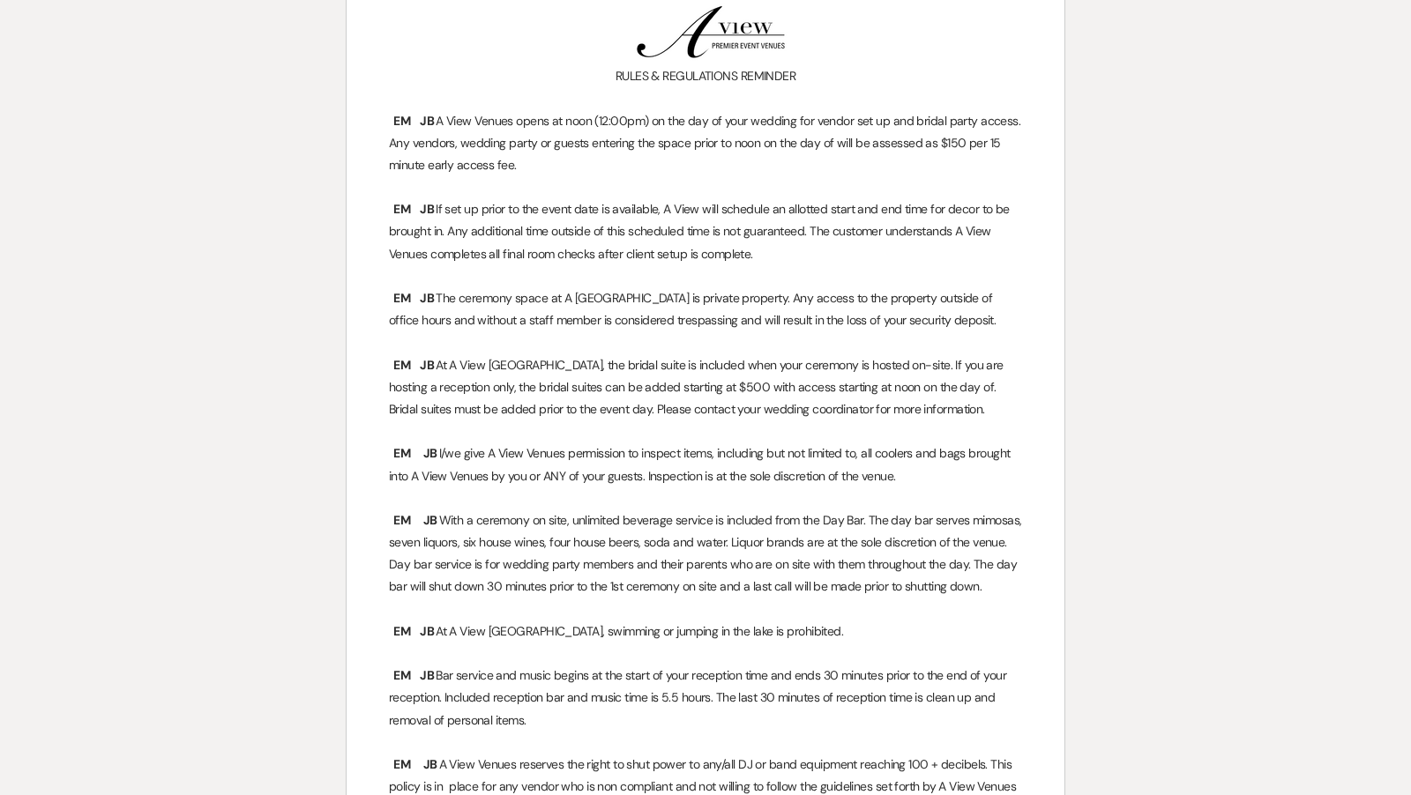
scroll to position [49, 0]
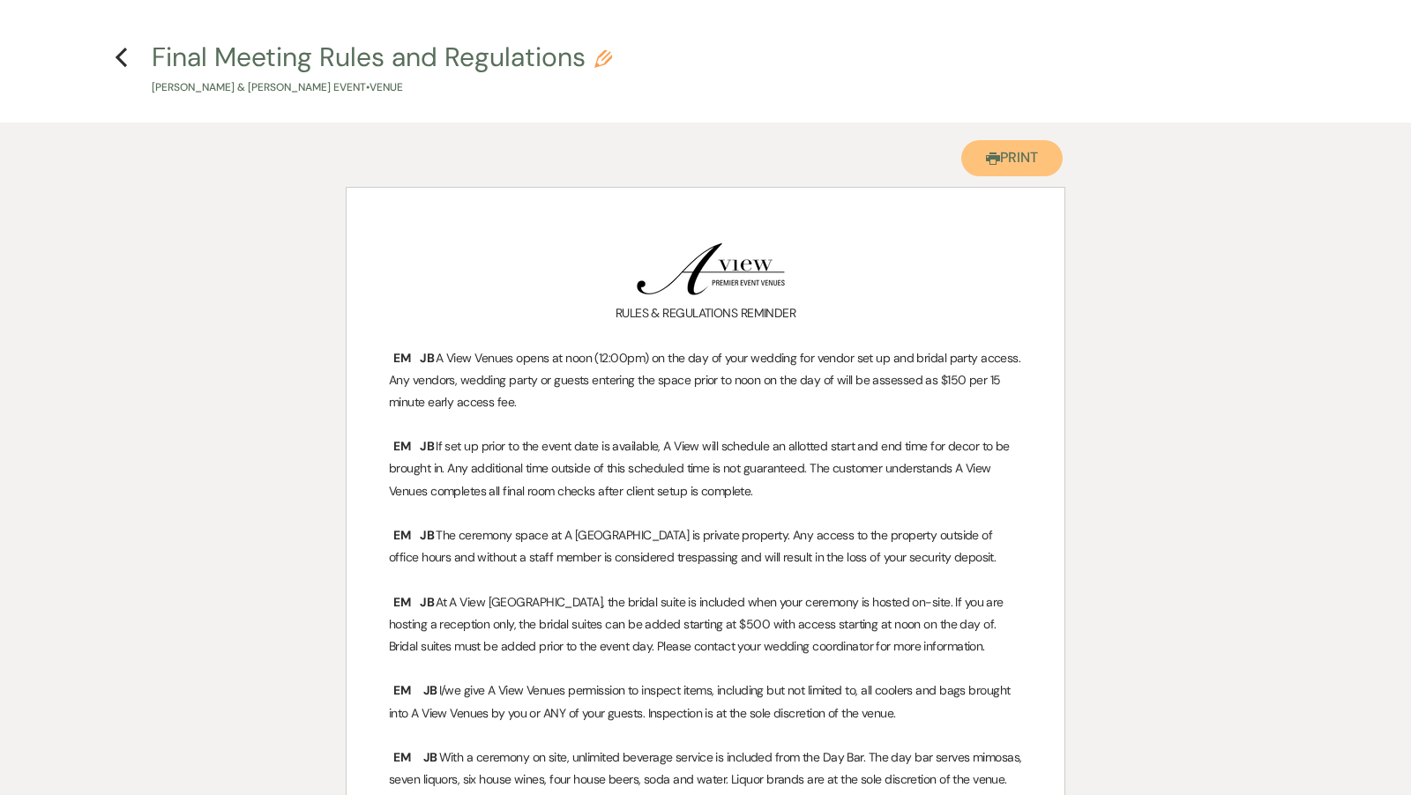
click at [990, 154] on use "button" at bounding box center [993, 159] width 14 height 12
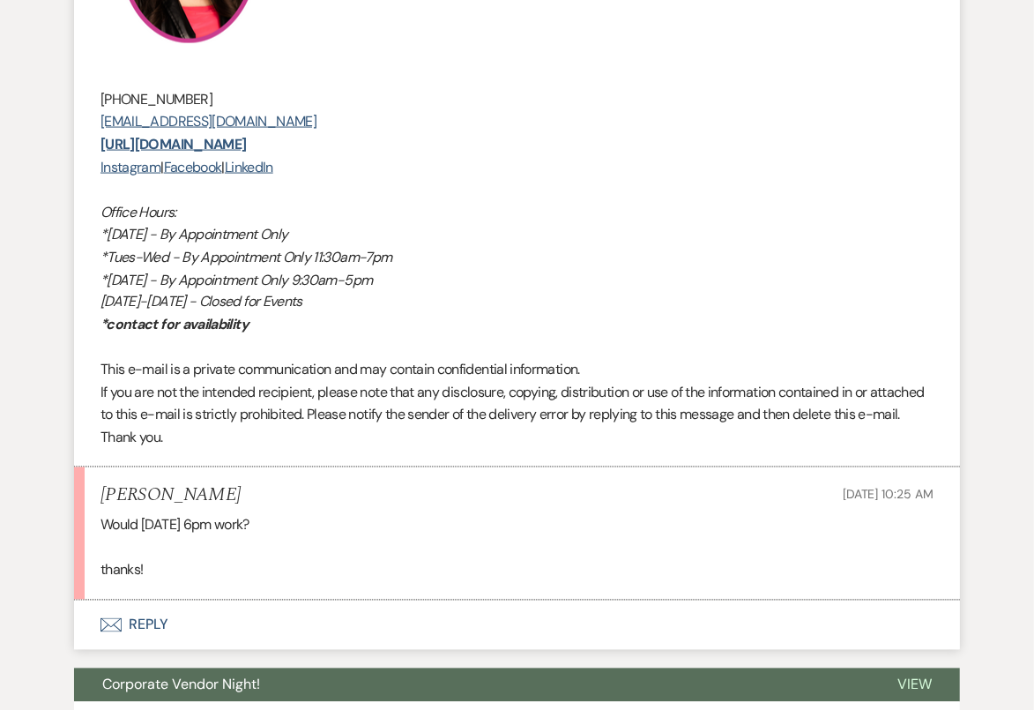
scroll to position [1393, 0]
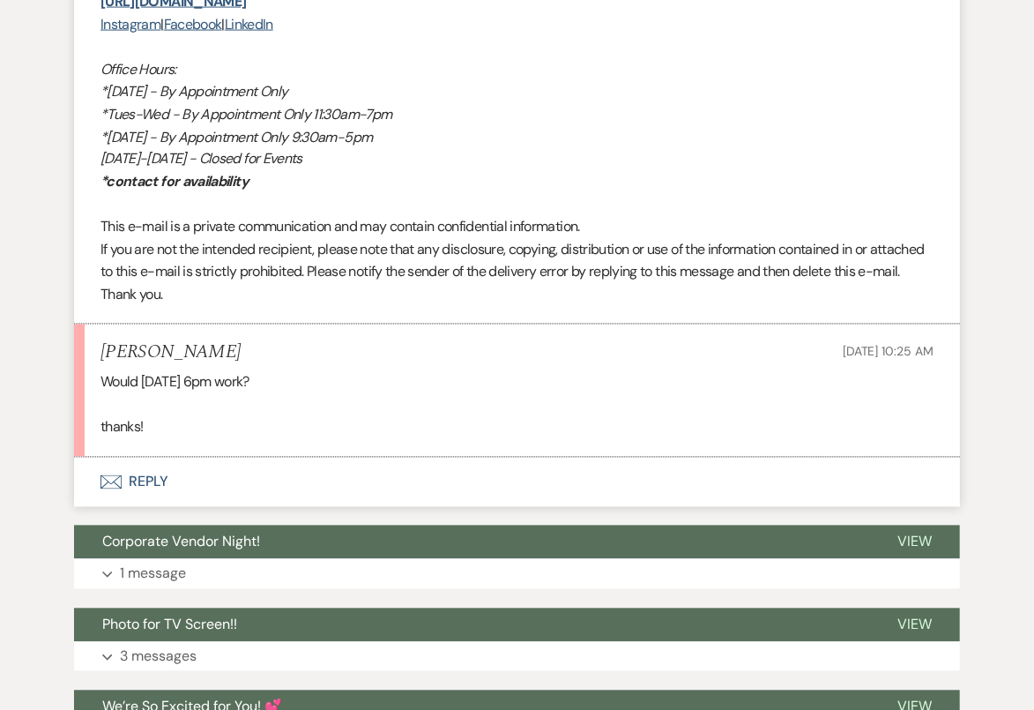
click at [244, 490] on button "Envelope Reply" at bounding box center [517, 482] width 886 height 49
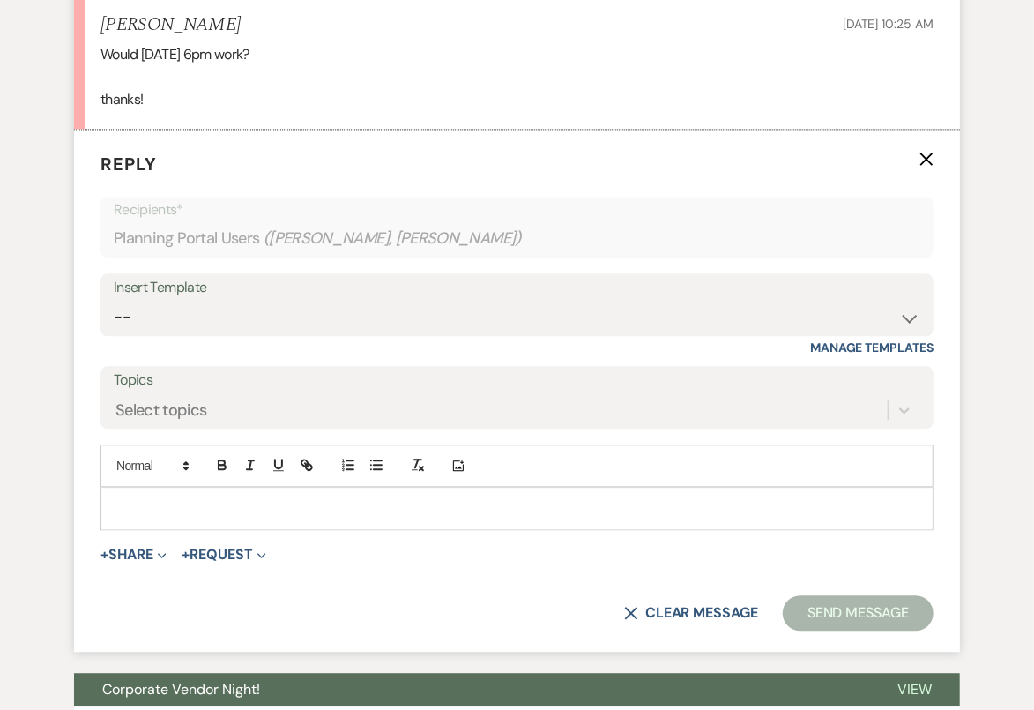
scroll to position [1722, 0]
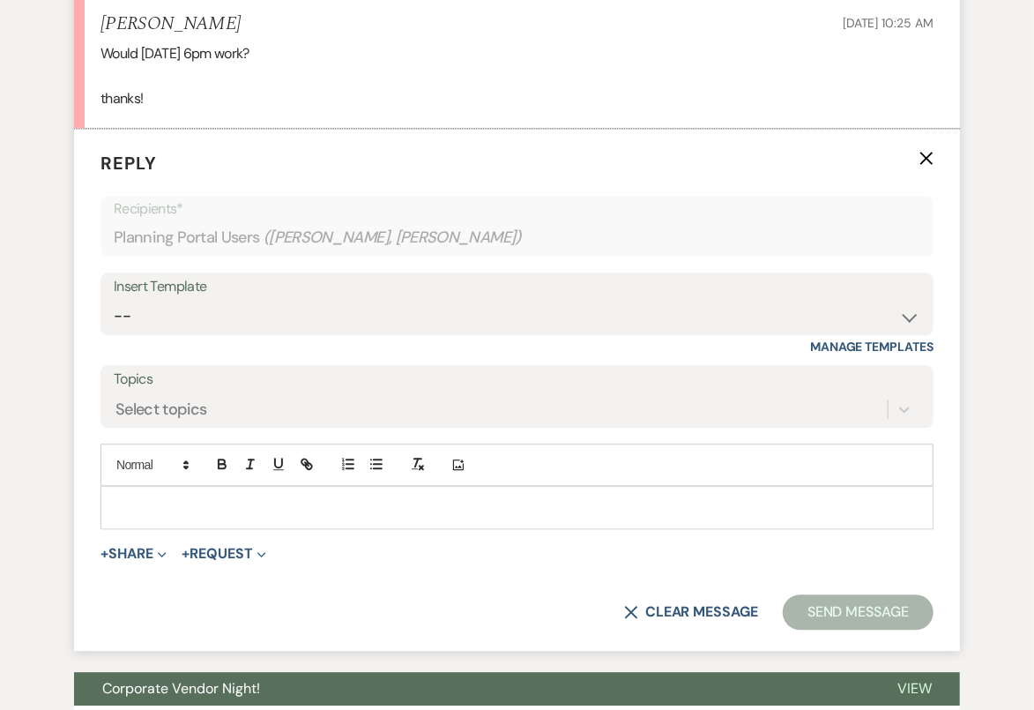
click at [247, 500] on p at bounding box center [517, 506] width 805 height 19
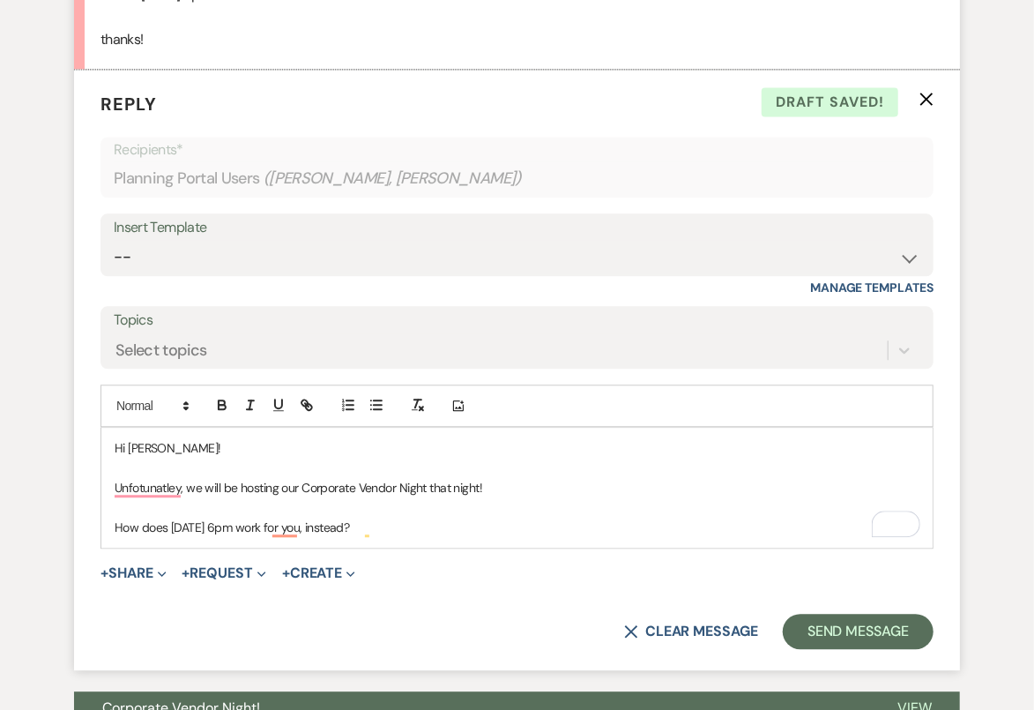
scroll to position [1783, 0]
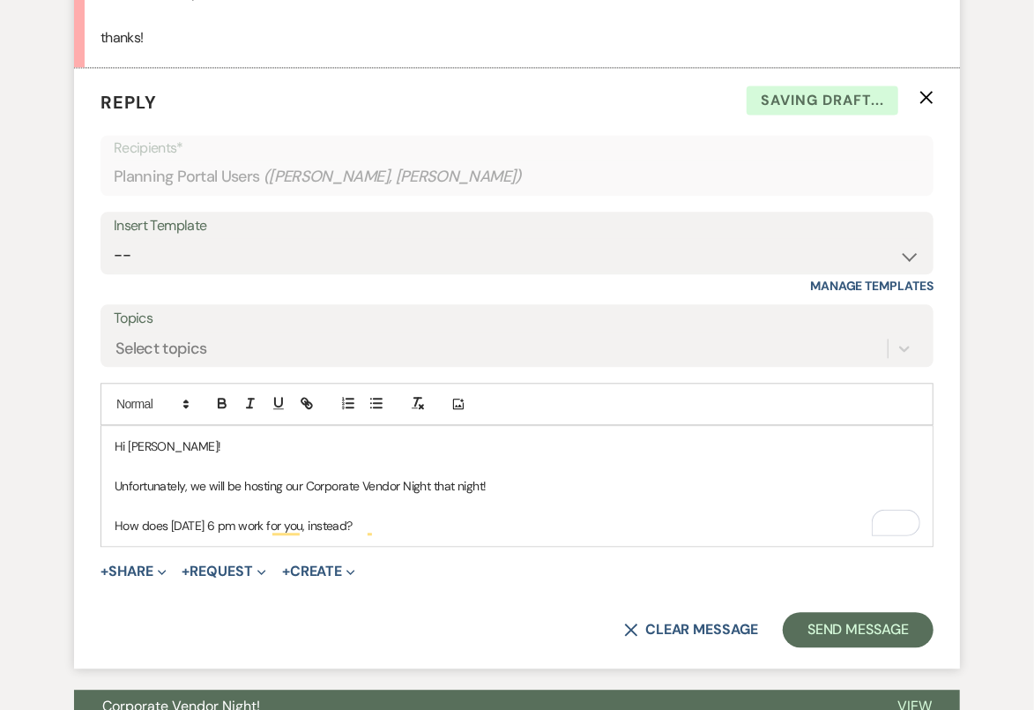
click at [464, 531] on div "Hi [PERSON_NAME]! Unfortunately, we will be hosting our Corporate Vendor Night …" at bounding box center [516, 486] width 831 height 120
drag, startPoint x: 462, startPoint y: 526, endPoint x: 48, endPoint y: 432, distance: 425.0
click at [48, 432] on div "Event Messages Log Log Message + New Message Communicate with clients by clicki…" at bounding box center [517, 297] width 1003 height 3429
copy div "Hi [PERSON_NAME]! Unfortunately, we will be hosting our Corporate Vendor Night …"
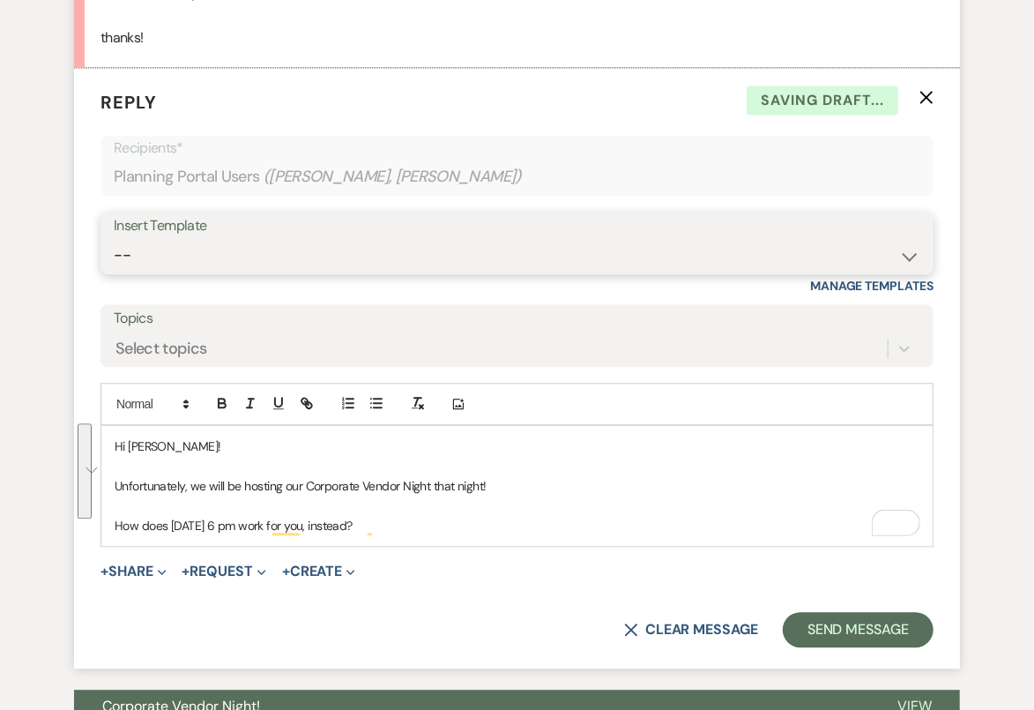
click at [302, 249] on select "-- Tour Confirmation Contract (Pre-Booked Leads) Out of office Inquiry Email Al…" at bounding box center [517, 255] width 807 height 34
select select "4160"
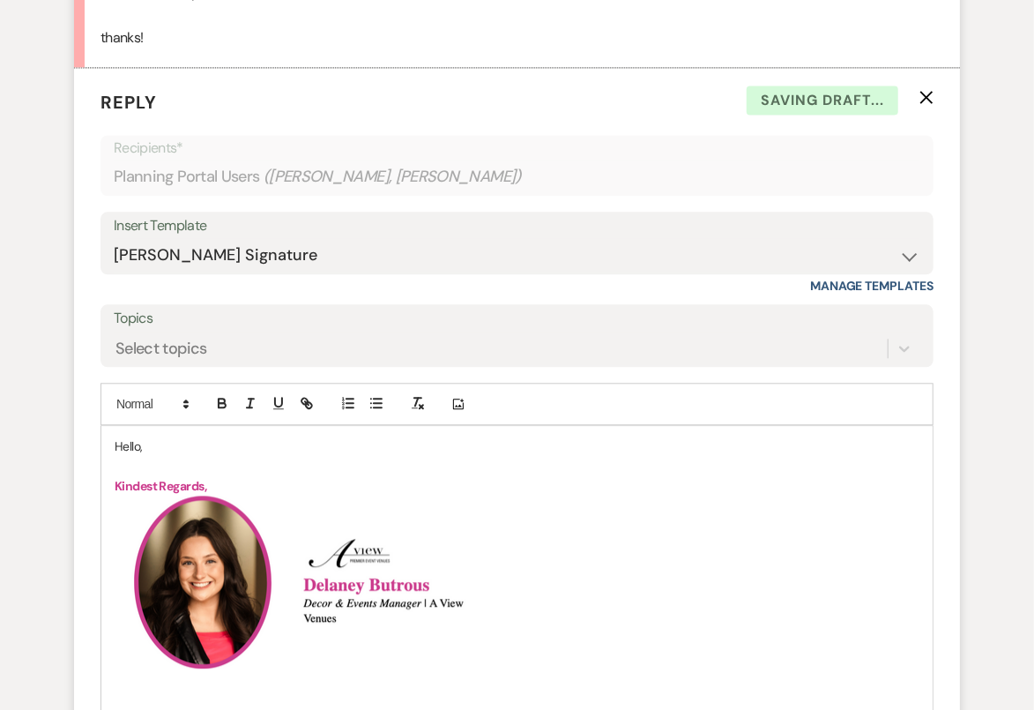
click at [134, 437] on p "Hello," at bounding box center [517, 445] width 805 height 19
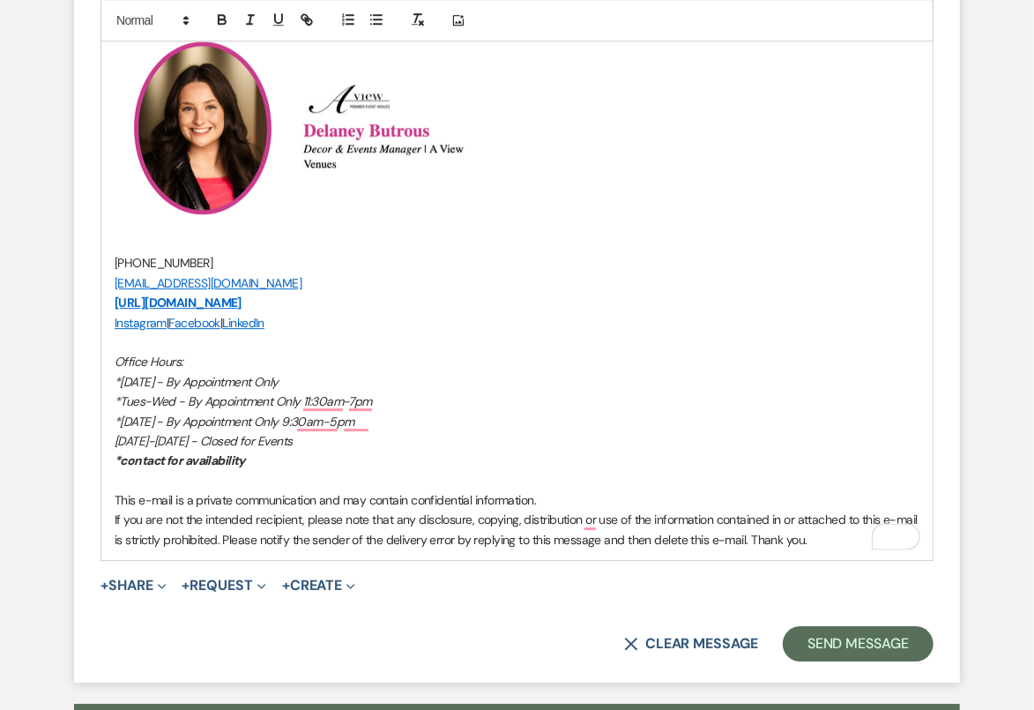
scroll to position [2320, 0]
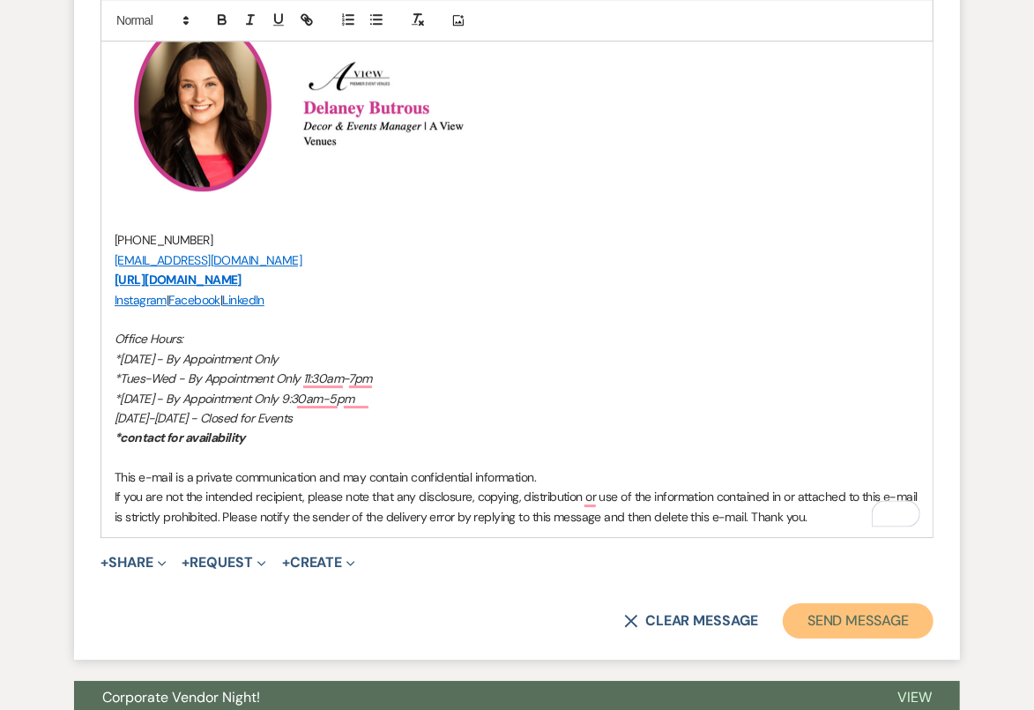
click at [835, 622] on button "Send Message" at bounding box center [858, 620] width 151 height 35
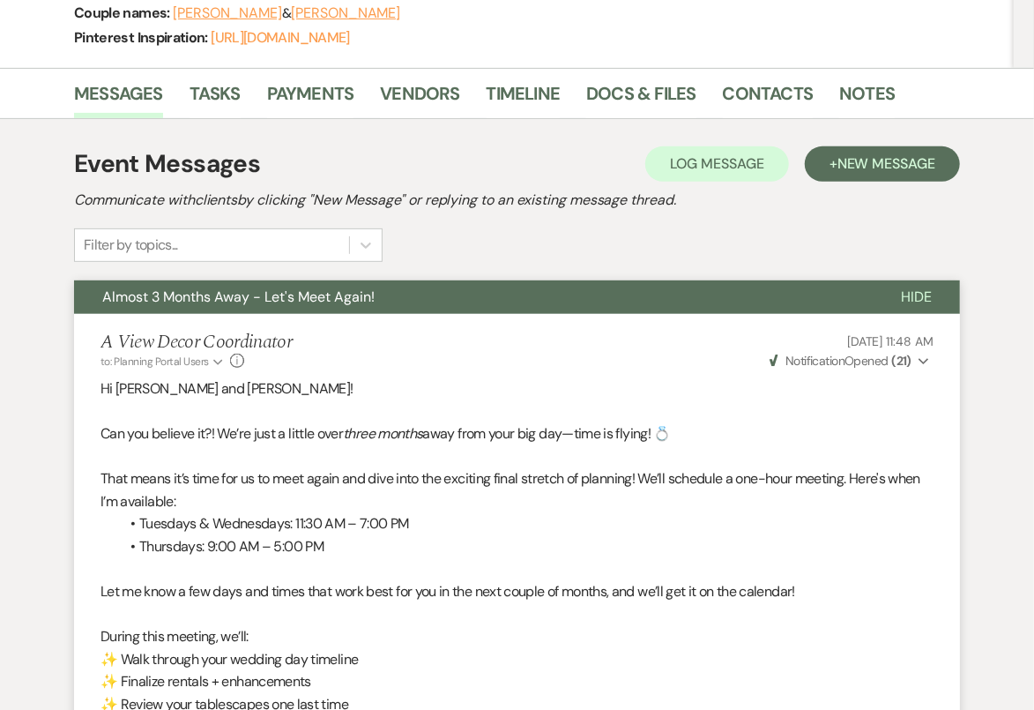
scroll to position [56, 0]
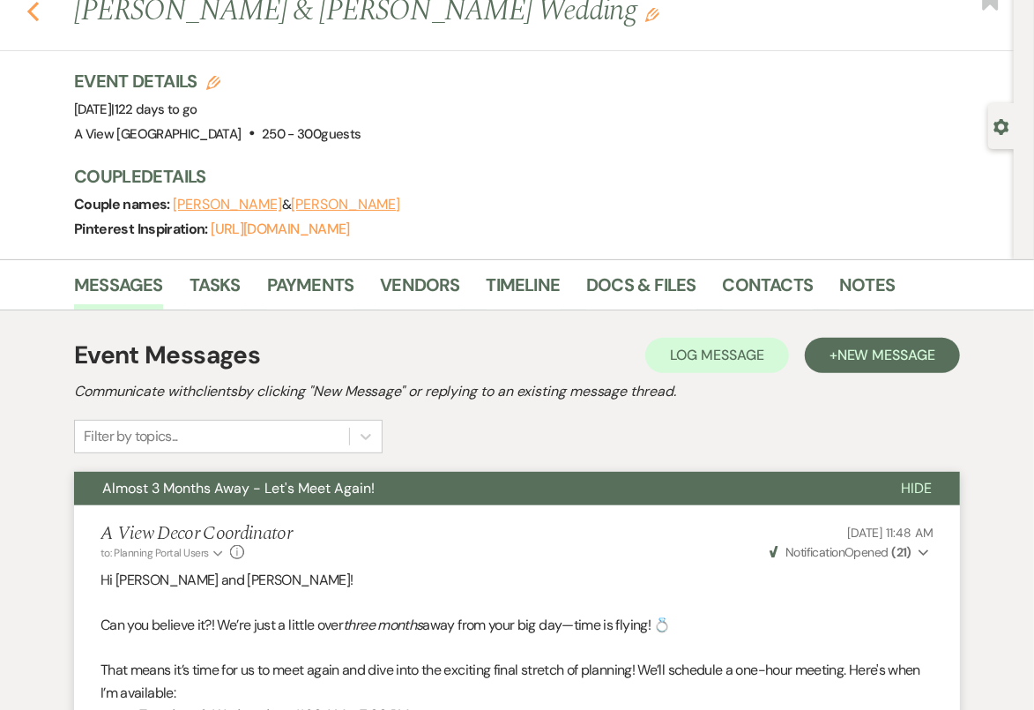
click at [32, 7] on use "button" at bounding box center [32, 11] width 11 height 19
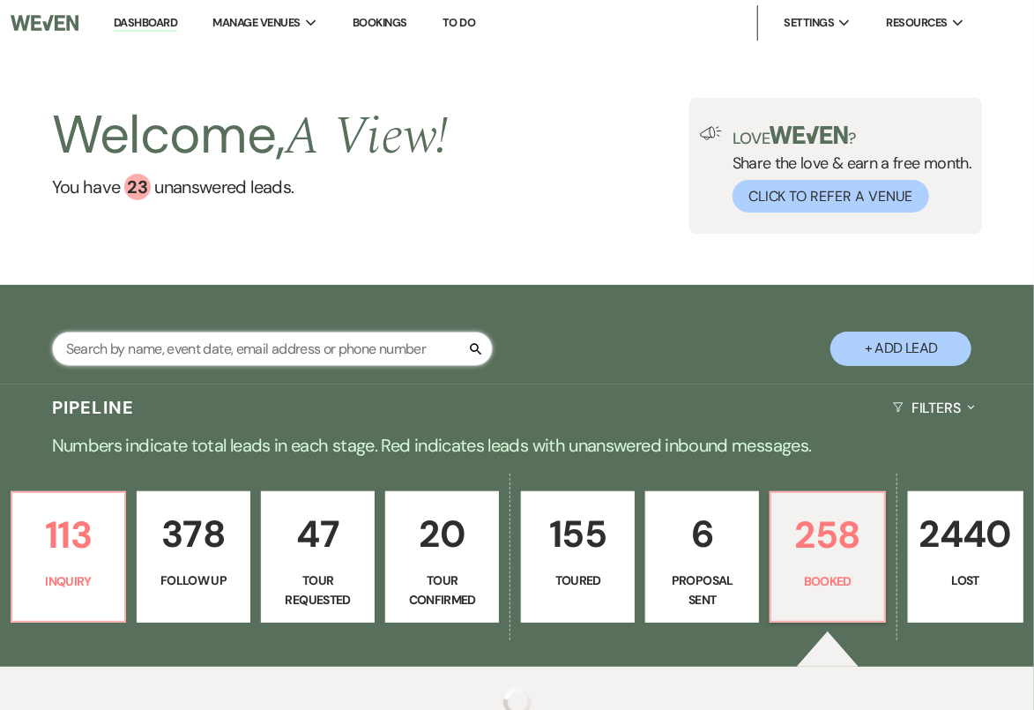
click at [212, 362] on input "text" at bounding box center [272, 349] width 441 height 34
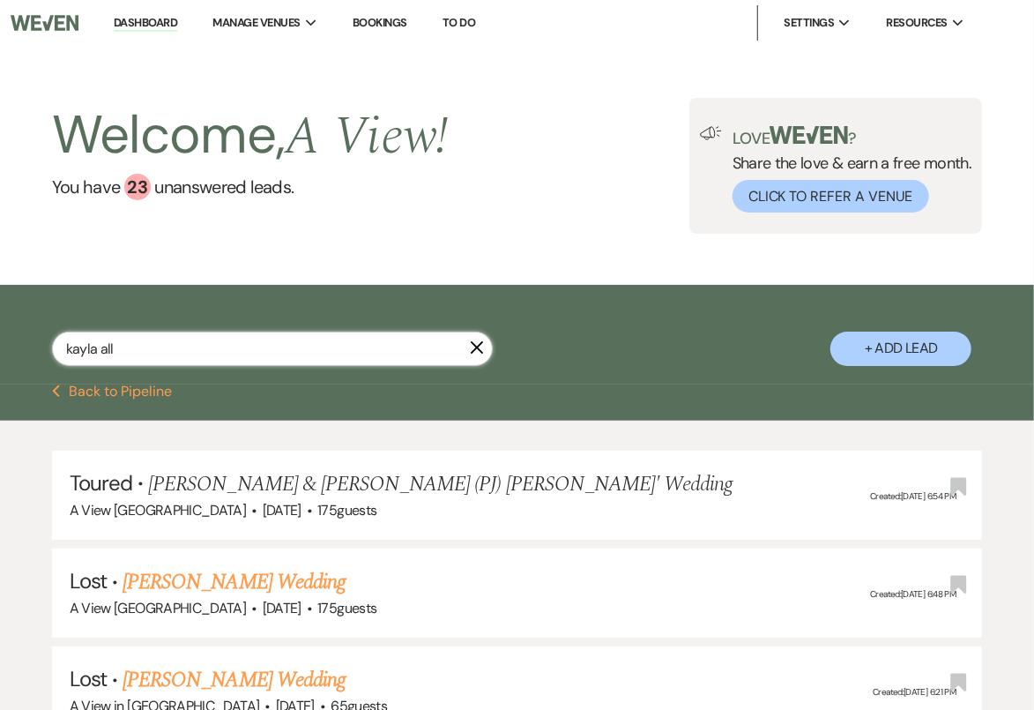
click at [237, 354] on input "kayla all" at bounding box center [272, 349] width 441 height 34
type input "[PERSON_NAME]"
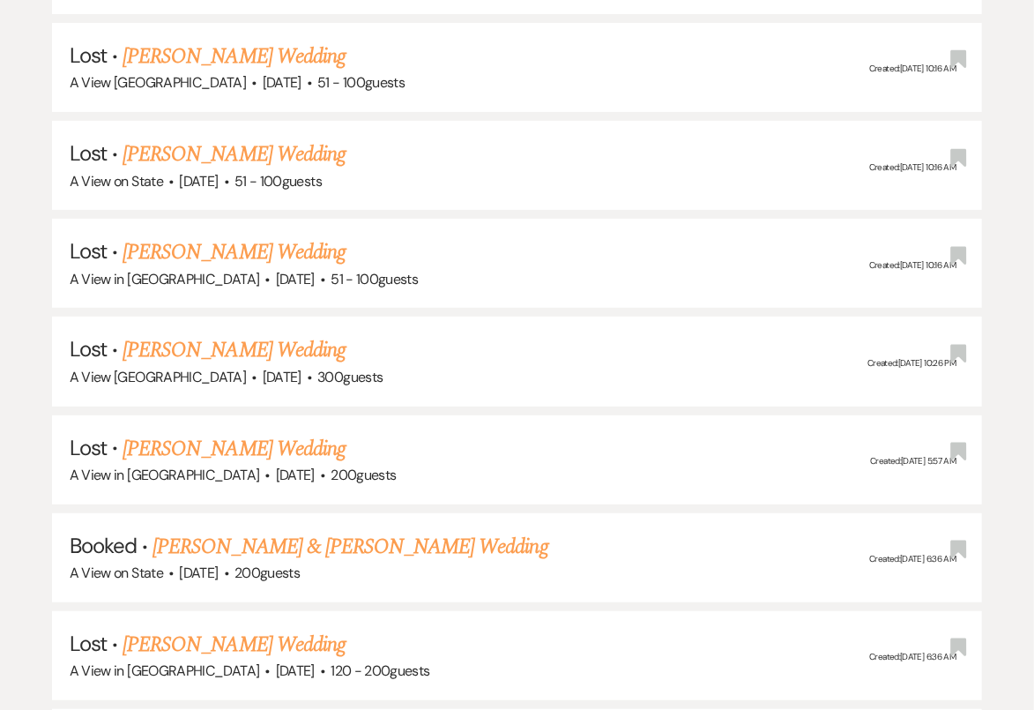
scroll to position [3159, 0]
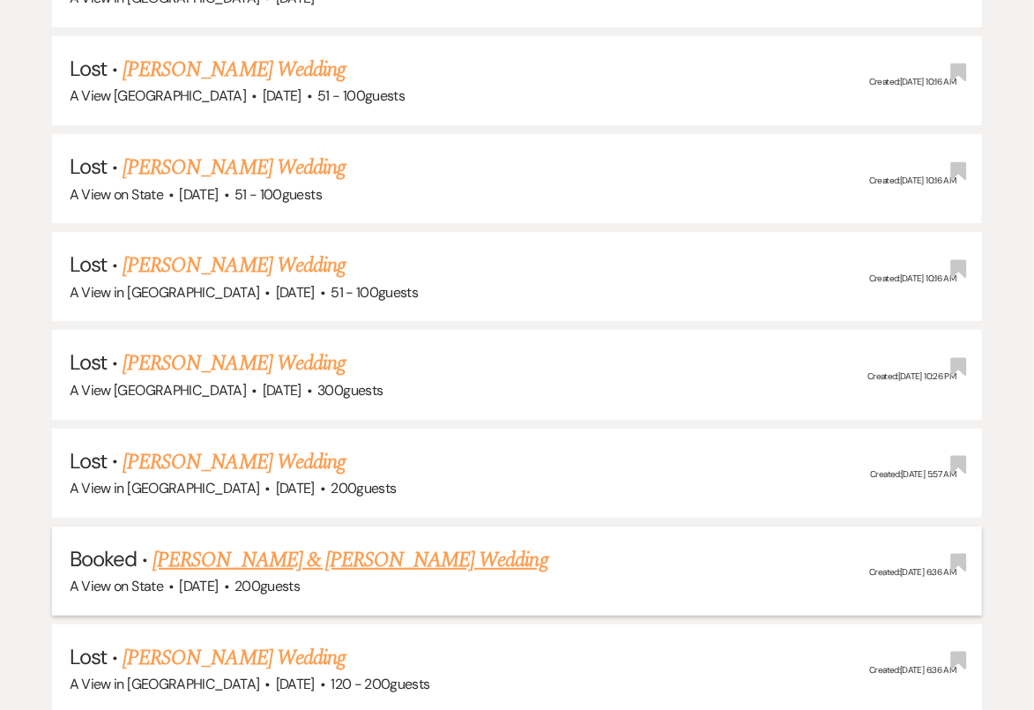
click at [329, 544] on link "[PERSON_NAME] & [PERSON_NAME] Wedding" at bounding box center [350, 560] width 395 height 32
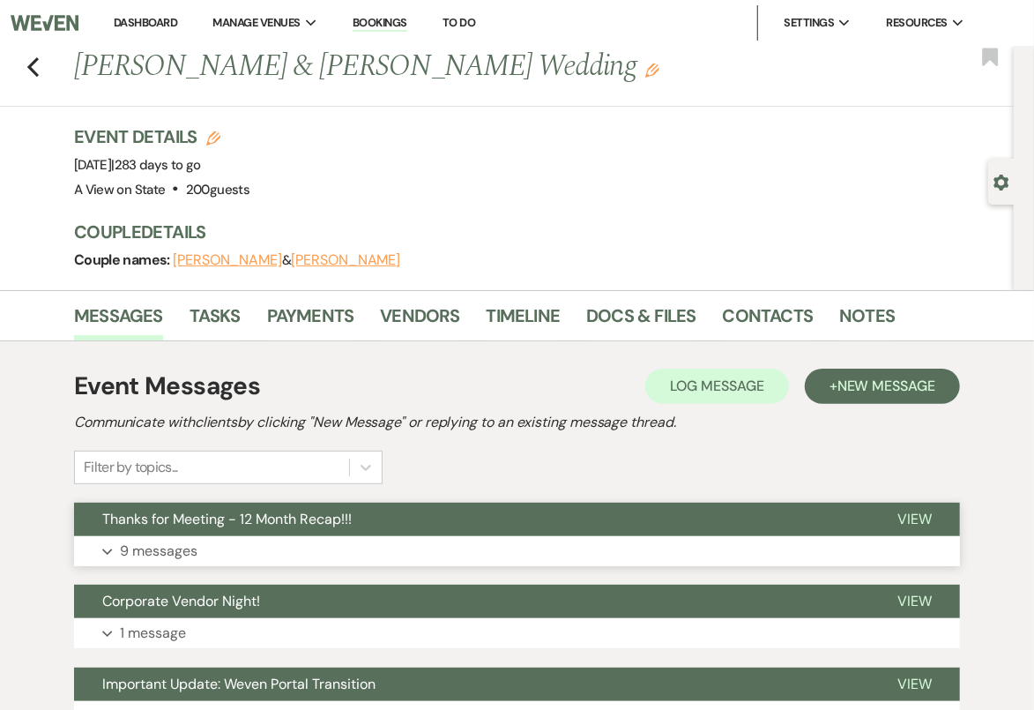
click at [340, 533] on button "Thanks for Meeting - 12 Month Recap!!!" at bounding box center [471, 520] width 795 height 34
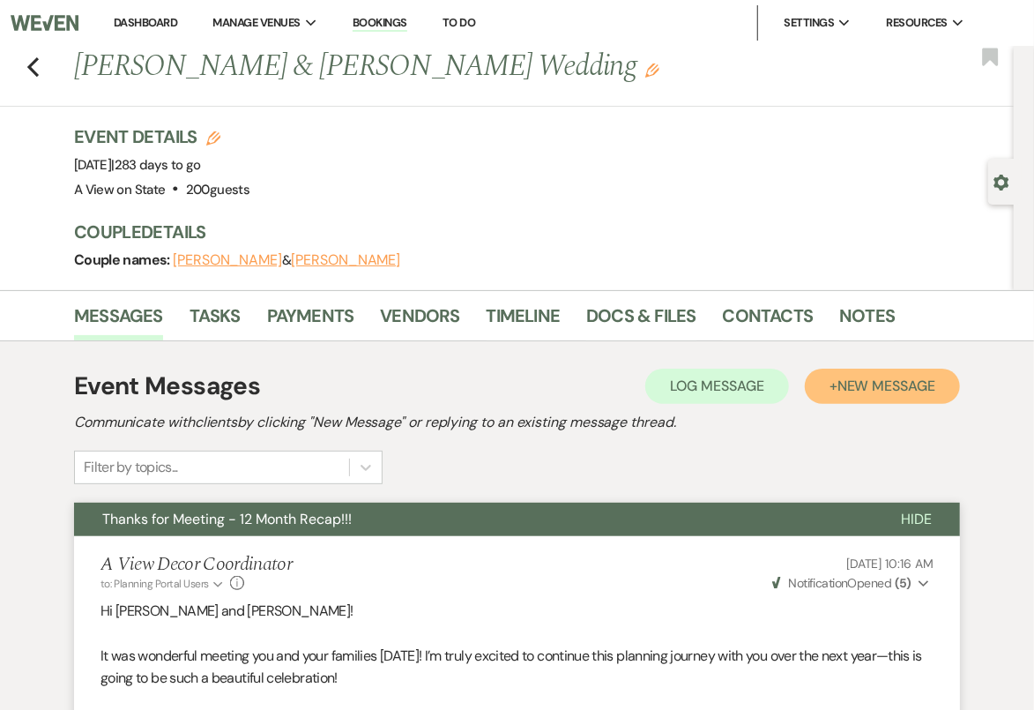
click at [868, 384] on span "New Message" at bounding box center [887, 385] width 98 height 19
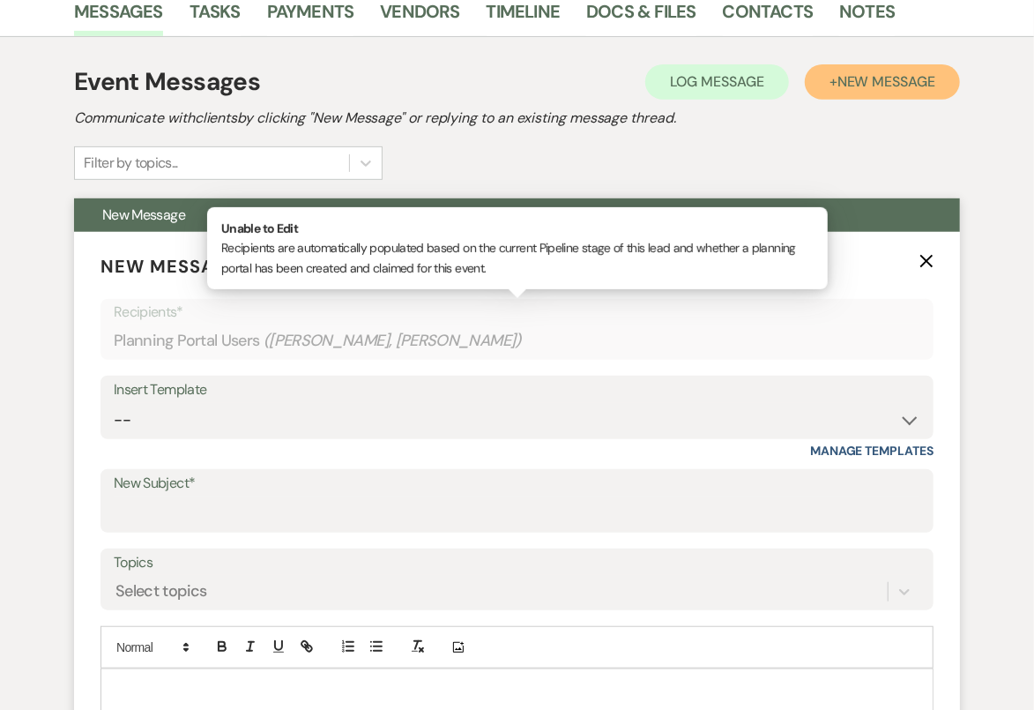
scroll to position [356, 0]
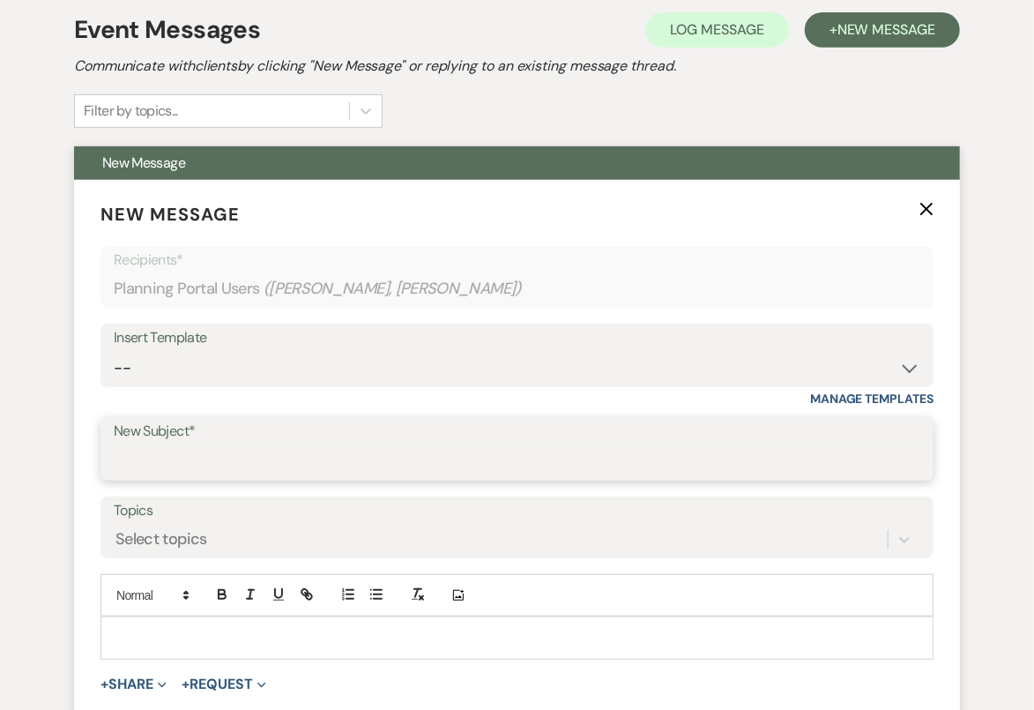
click at [185, 475] on input "New Subject*" at bounding box center [517, 461] width 807 height 34
type input "Thanks for Meeting - 12 Month Recap!!"
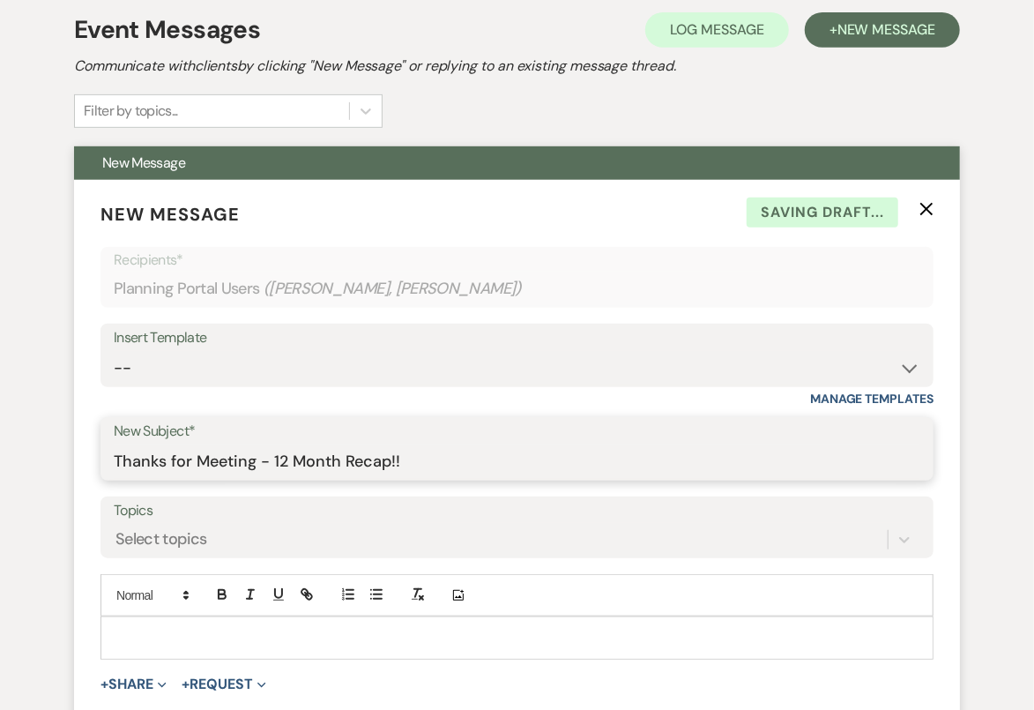
click at [175, 454] on input "Thanks for Meeting - 12 Month Recap!!" at bounding box center [517, 461] width 807 height 34
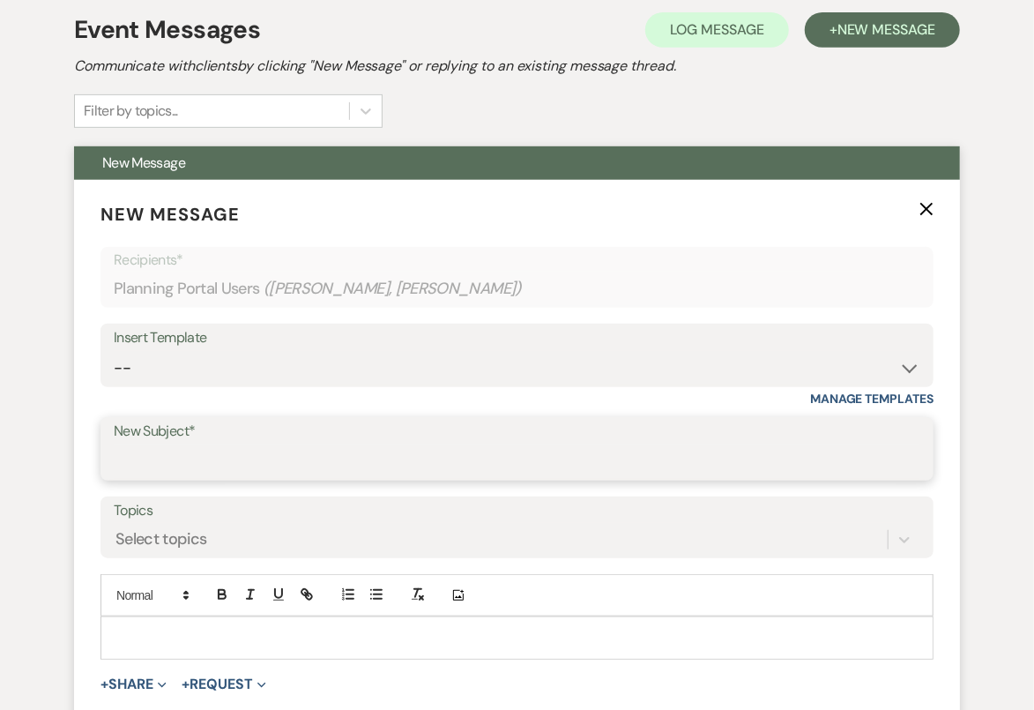
click at [175, 453] on input "New Subject*" at bounding box center [517, 461] width 807 height 34
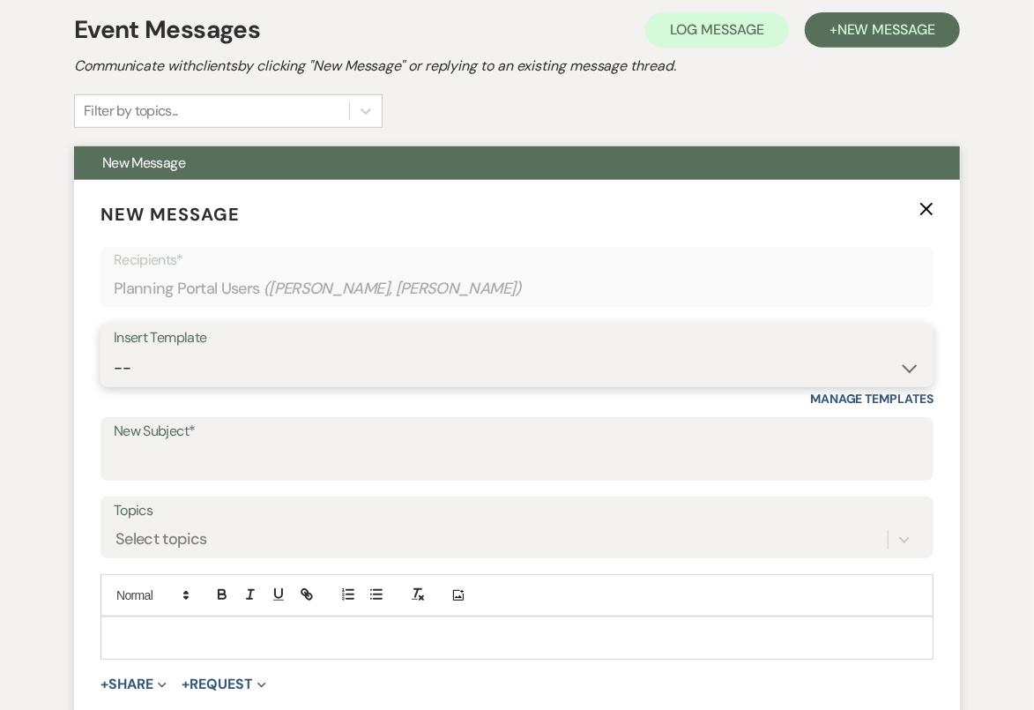
click at [224, 369] on select "-- Tour Confirmation Contract (Pre-Booked Leads) Out of office Inquiry Email Al…" at bounding box center [517, 368] width 807 height 34
select select "4159"
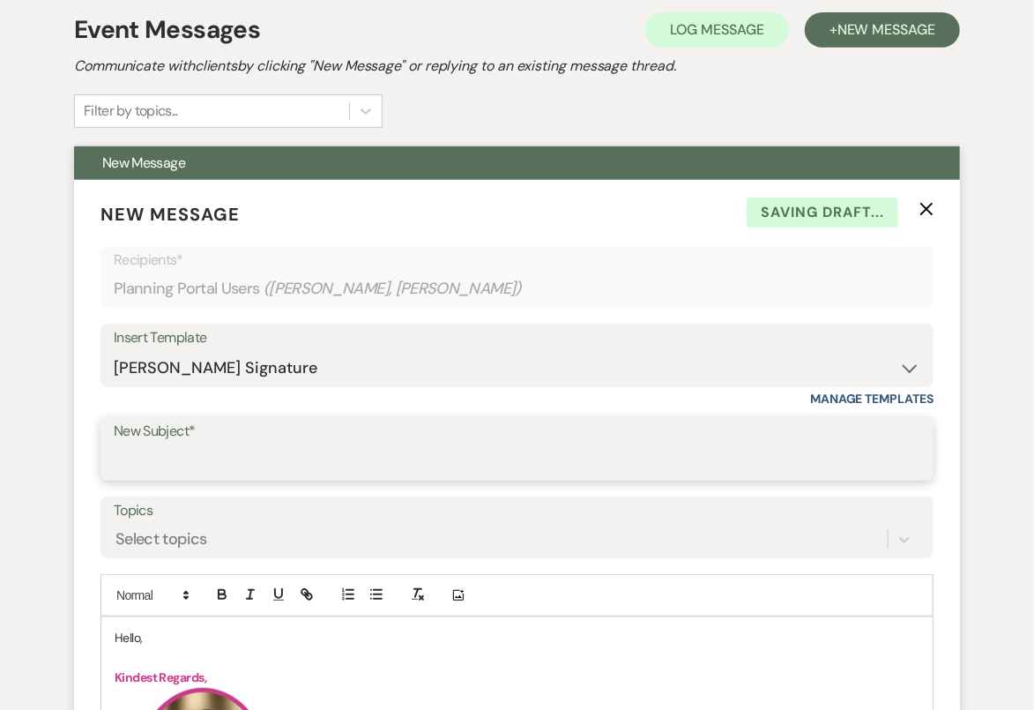
click at [196, 464] on input "New Subject*" at bounding box center [517, 461] width 807 height 34
click at [179, 458] on input "Almost 3 Months Away - Let's Meet Again!" at bounding box center [517, 461] width 807 height 34
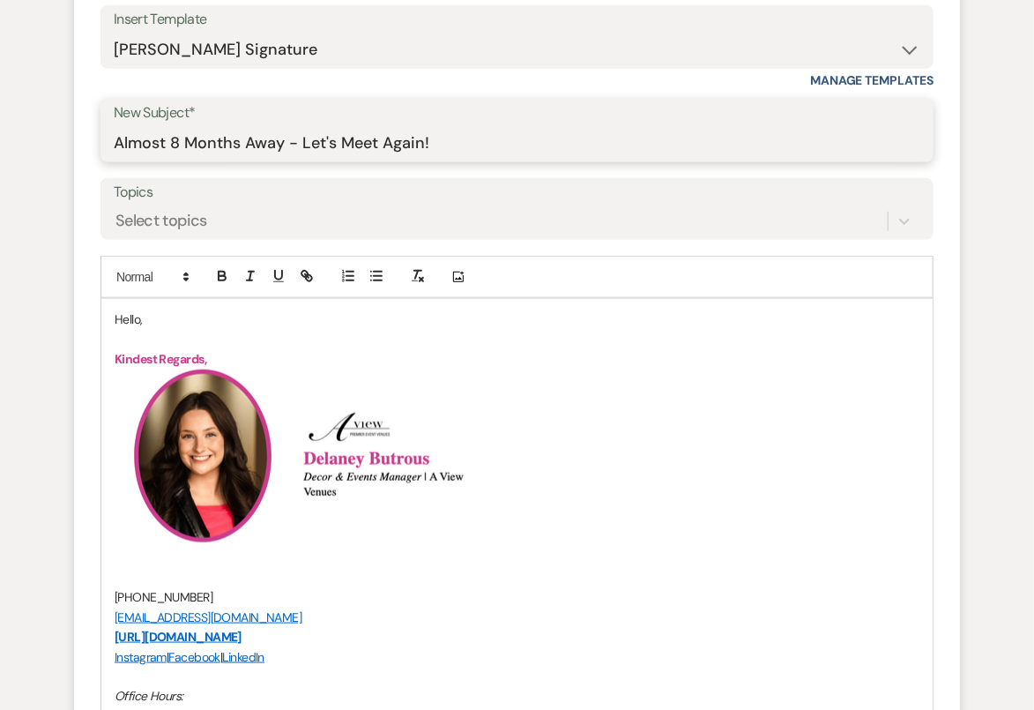
type input "Almost 8 Months Away - Let's Meet Again!"
click at [146, 316] on p "Hello," at bounding box center [517, 318] width 805 height 19
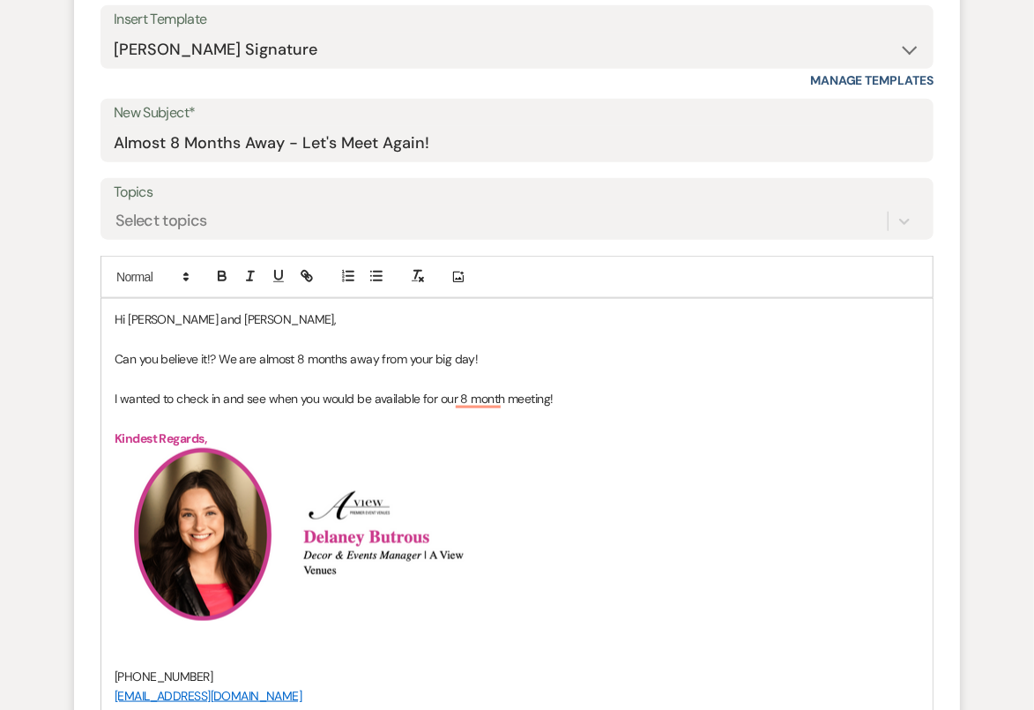
click at [417, 396] on p "I wanted to check in and see when you would be available for our 8 month meetin…" at bounding box center [517, 398] width 805 height 19
click at [742, 396] on p "I wanted to check in and see when you would be available in the next couple of …" at bounding box center [517, 398] width 805 height 19
click at [376, 416] on p "To enrich screen reader interactions, please activate Accessibility in Grammarl…" at bounding box center [517, 417] width 805 height 19
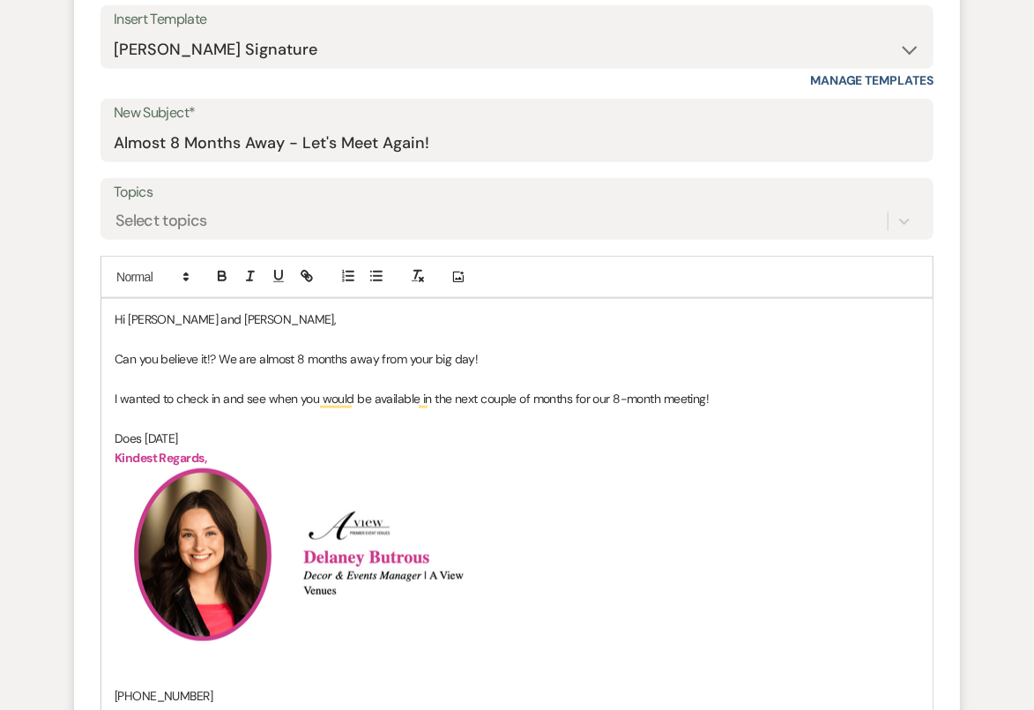
click at [347, 441] on p "Does [DATE]" at bounding box center [517, 438] width 805 height 19
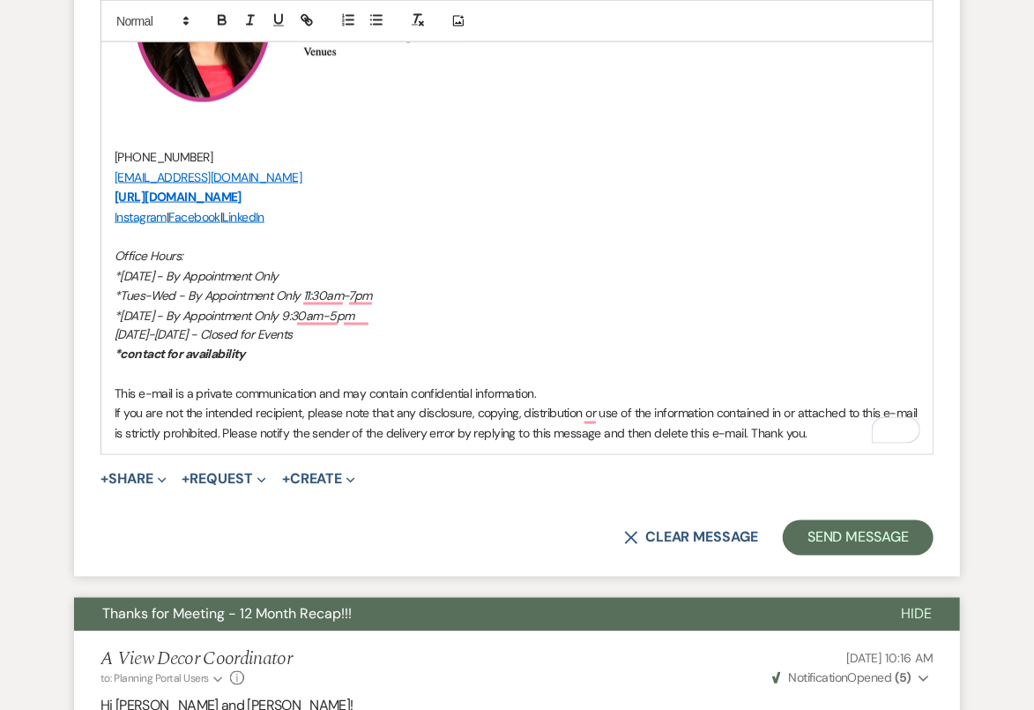
scroll to position [1413, 0]
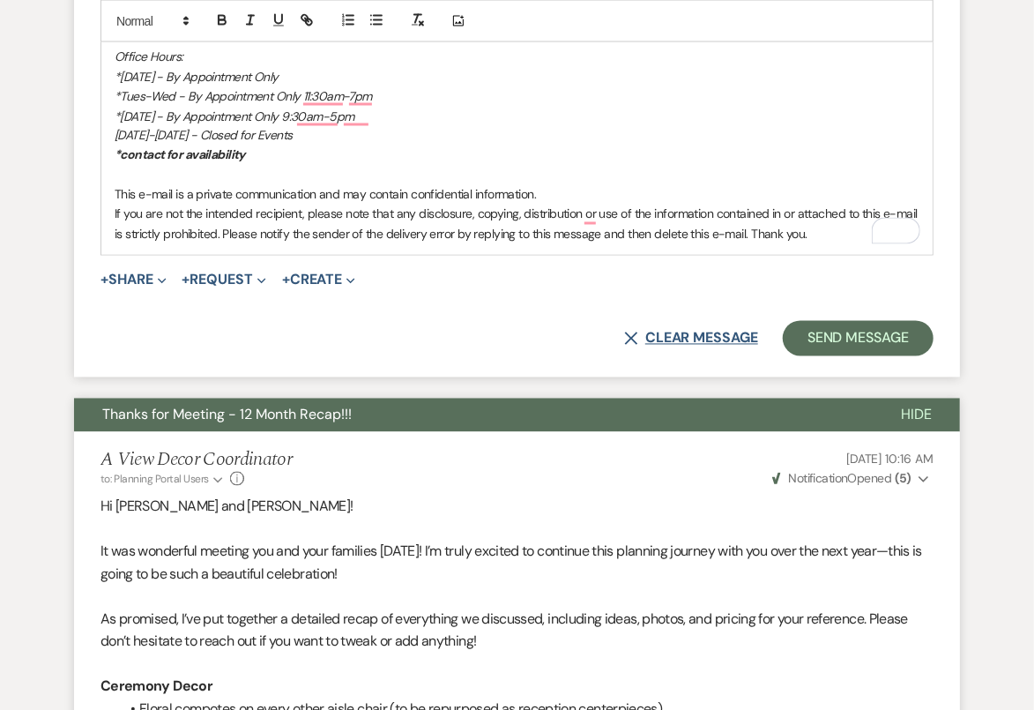
click at [691, 332] on button "X Clear message" at bounding box center [691, 339] width 134 height 14
select select "0"
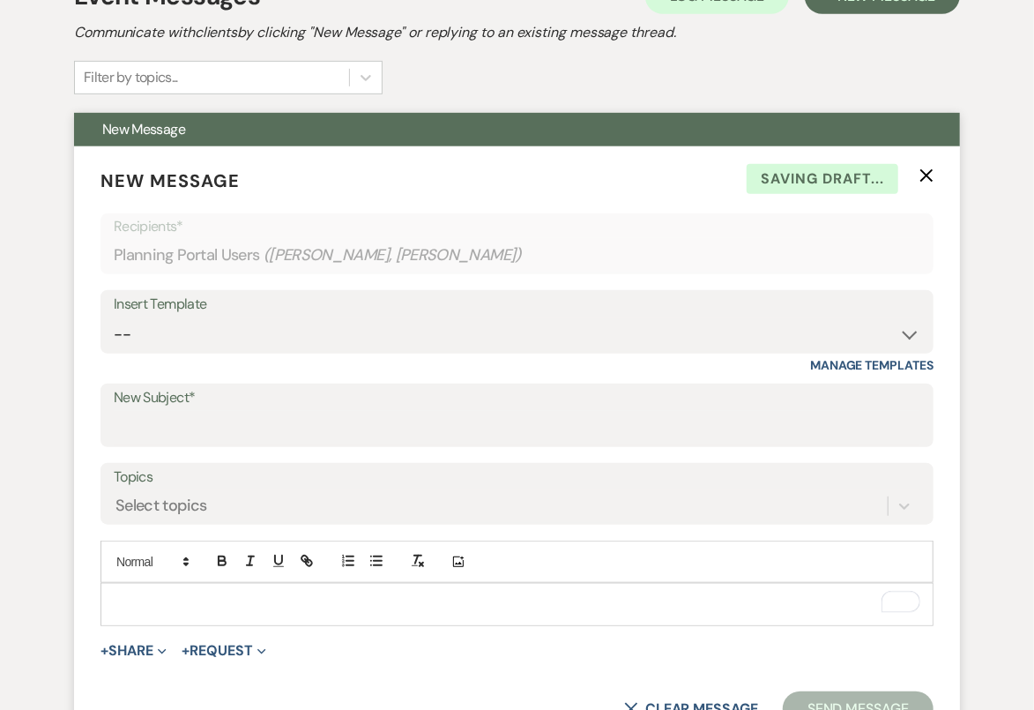
scroll to position [274, 0]
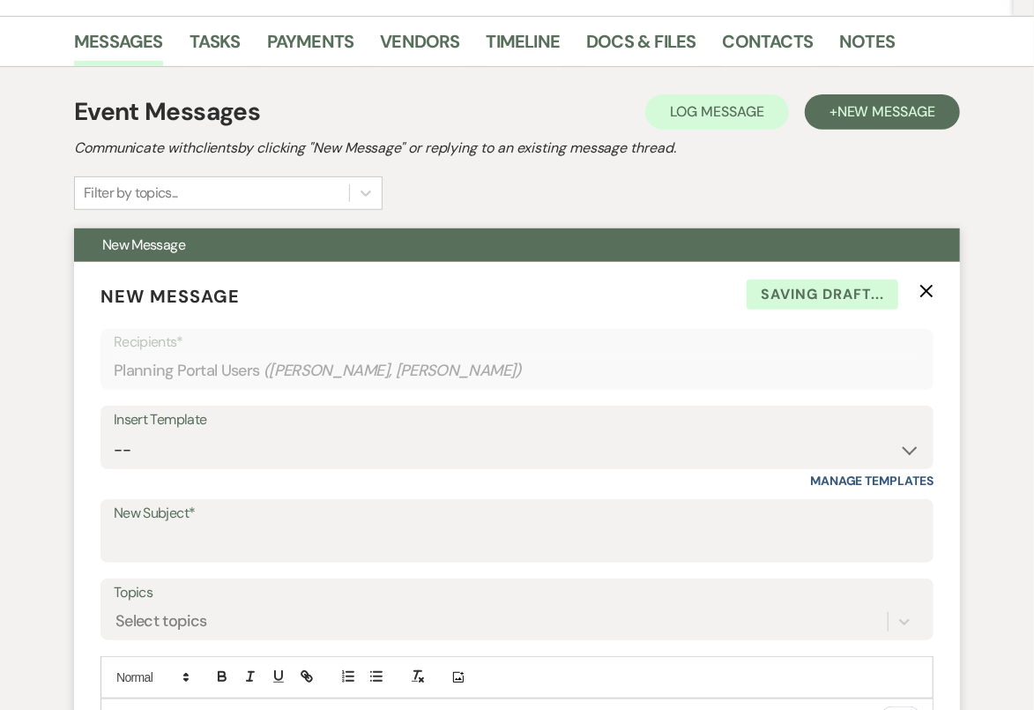
click at [933, 286] on icon "X" at bounding box center [927, 291] width 14 height 14
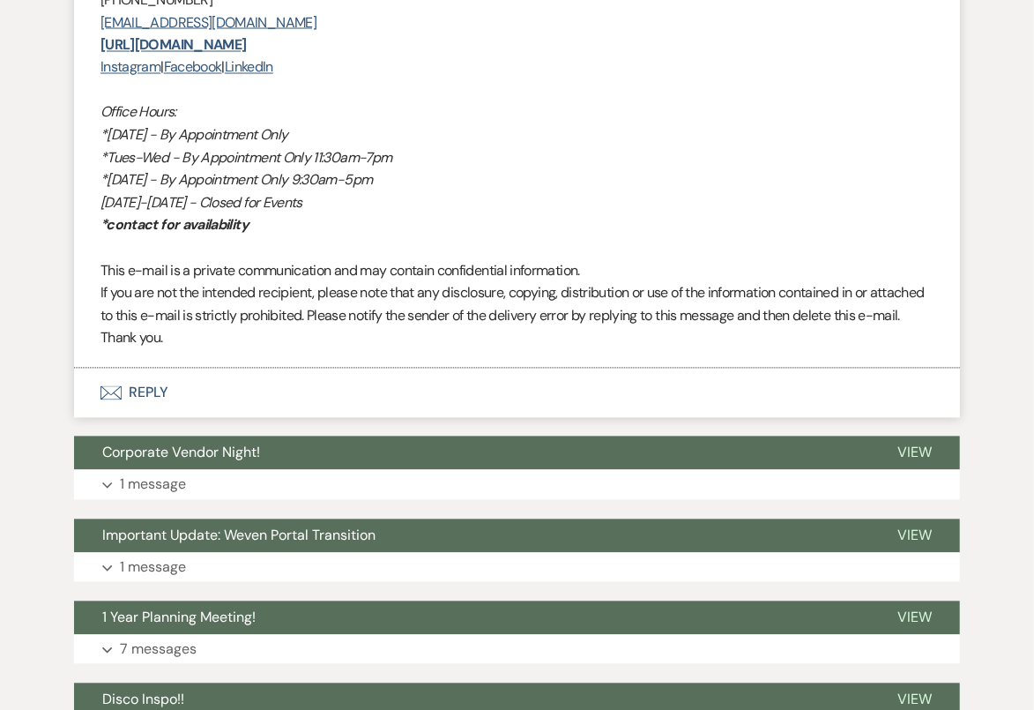
scroll to position [11060, 0]
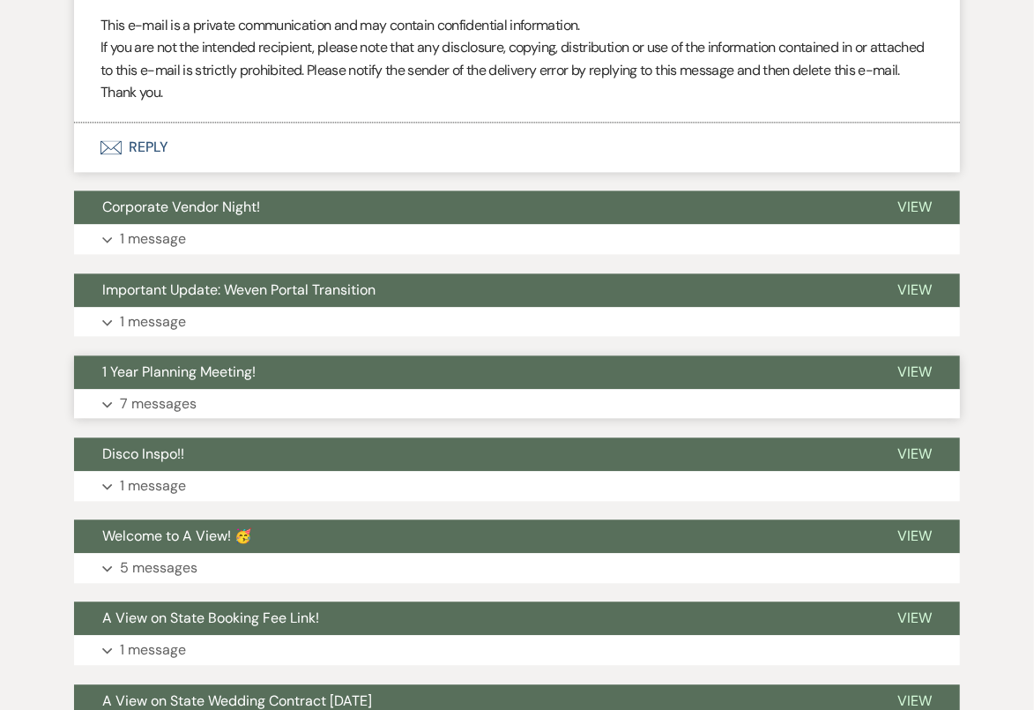
click at [337, 419] on button "Expand 7 messages" at bounding box center [517, 404] width 886 height 30
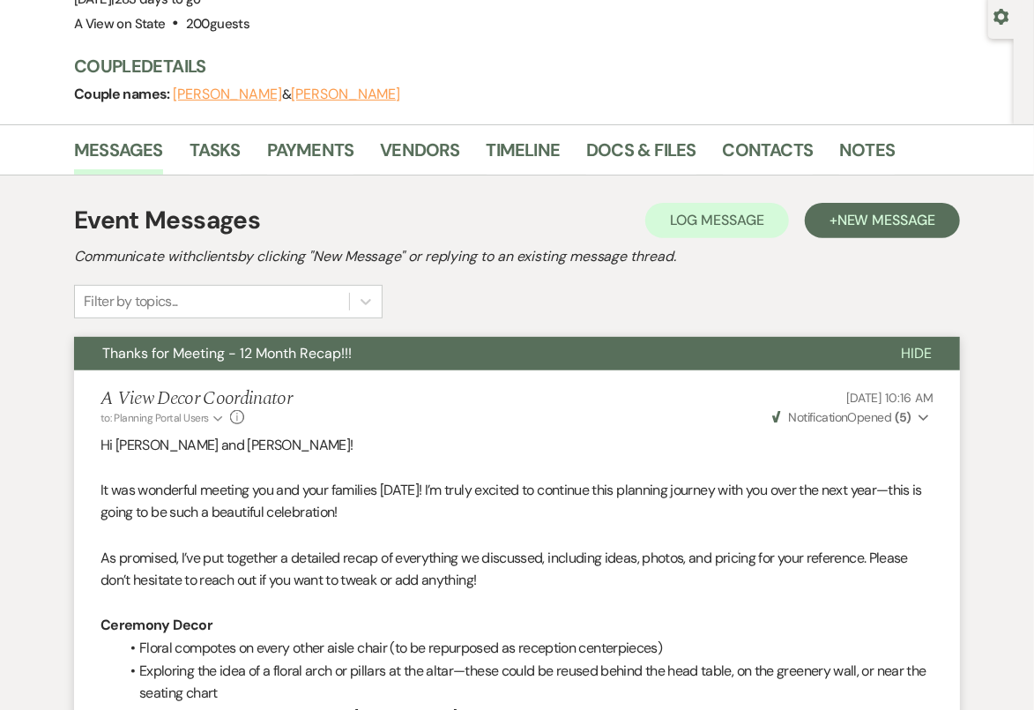
scroll to position [161, 0]
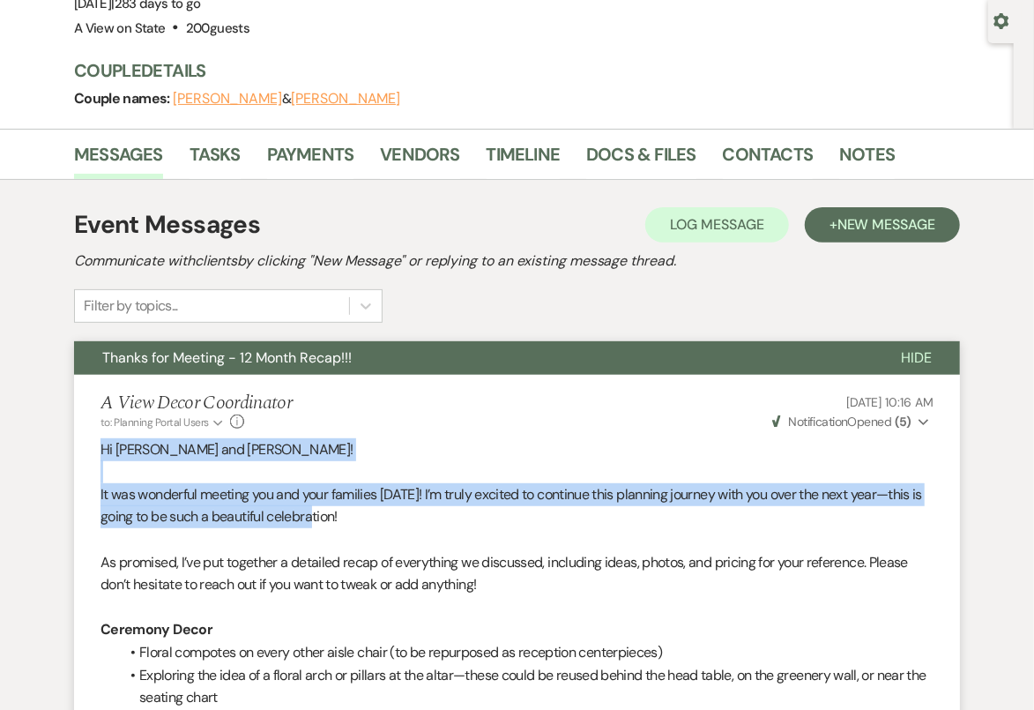
drag, startPoint x: 94, startPoint y: 446, endPoint x: 322, endPoint y: 503, distance: 234.6
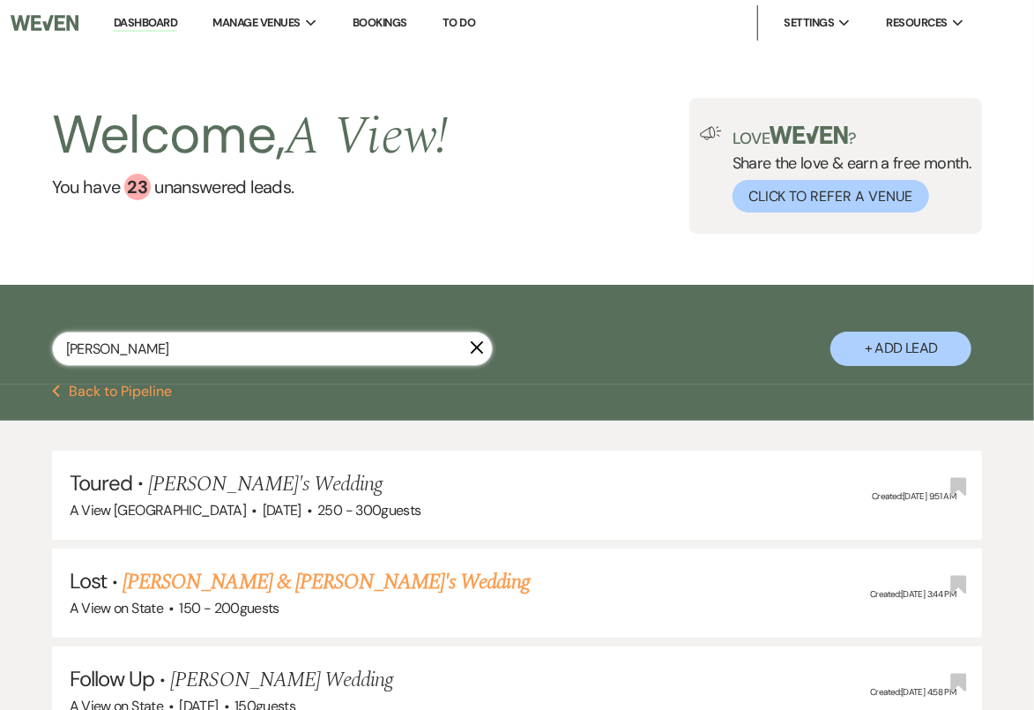
click at [381, 347] on input "[PERSON_NAME]" at bounding box center [272, 349] width 441 height 34
type input "c"
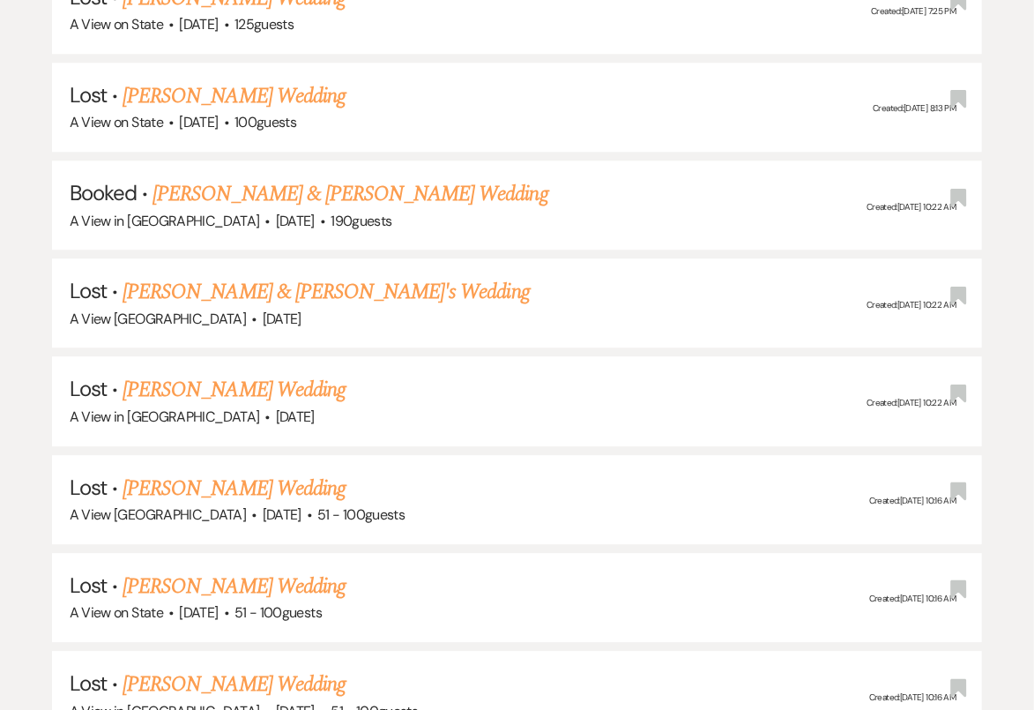
scroll to position [2929, 0]
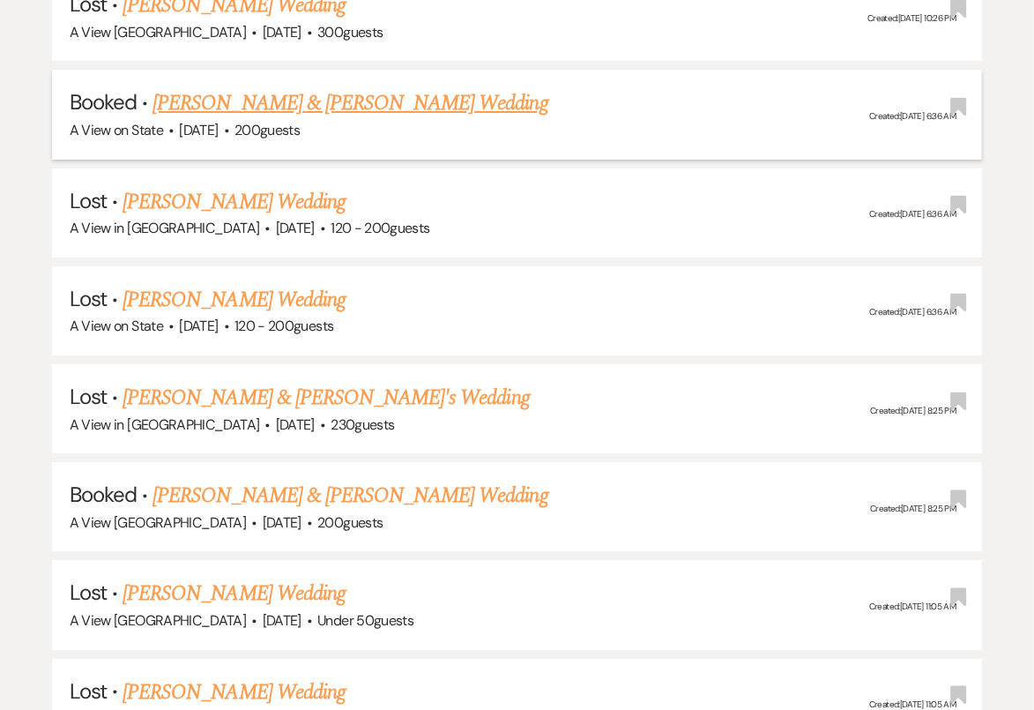
type input "kayla"
click at [392, 70] on li "Booked · [PERSON_NAME] & [PERSON_NAME] Wedding A View on State · [DATE] · 200 g…" at bounding box center [517, 114] width 931 height 89
click at [395, 87] on link "[PERSON_NAME] & [PERSON_NAME] Wedding" at bounding box center [350, 103] width 395 height 32
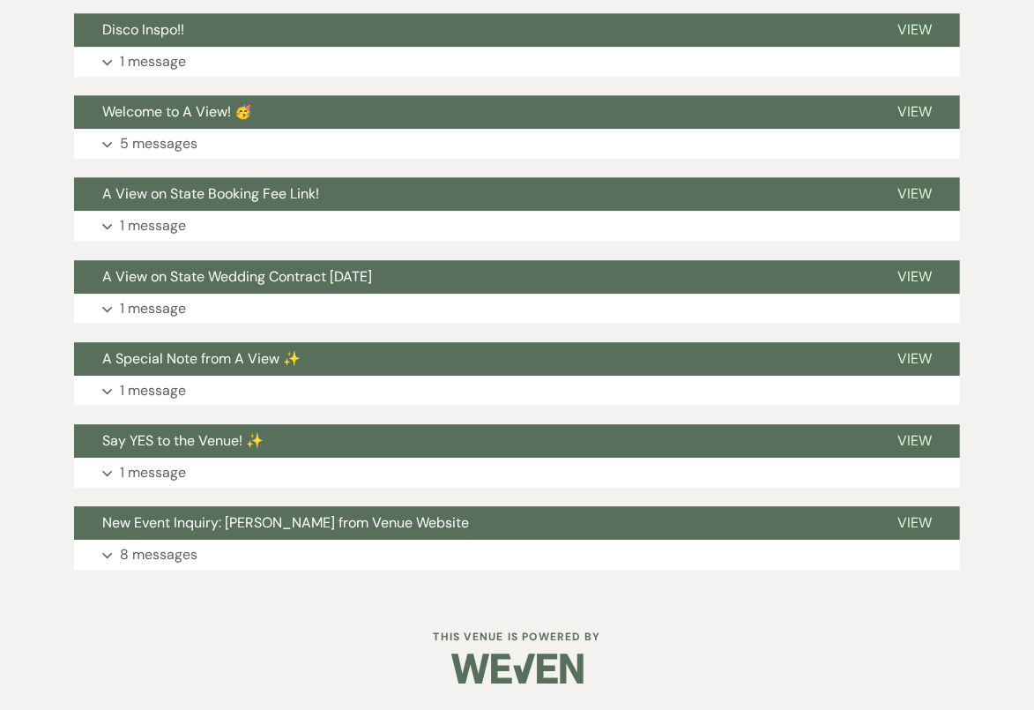
scroll to position [2121, 0]
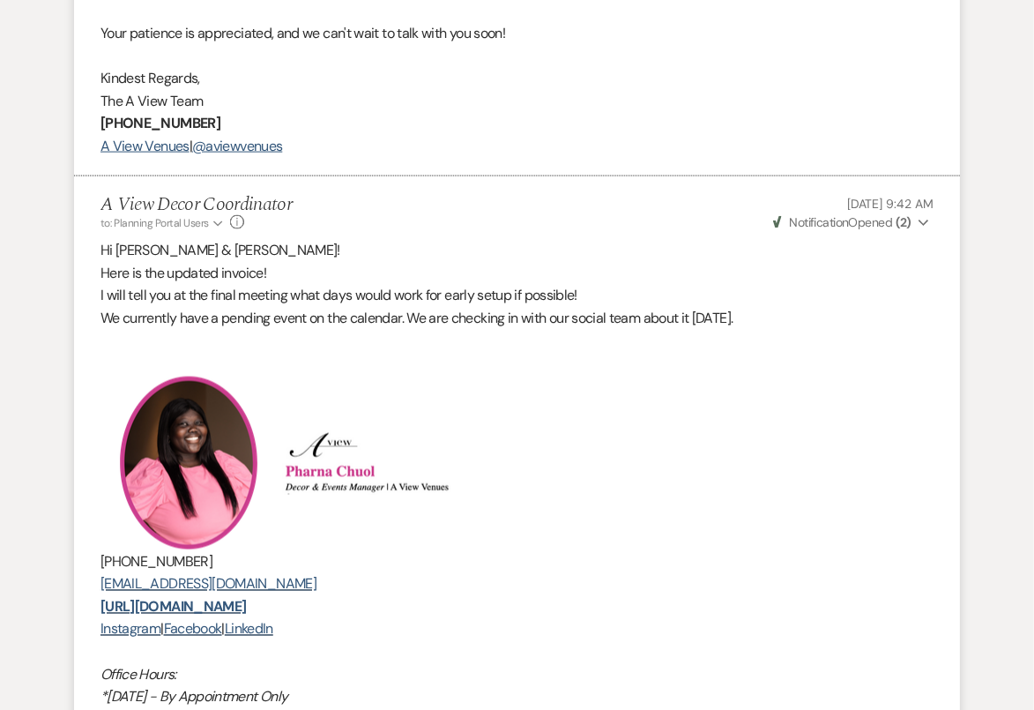
scroll to position [1055, 0]
